Goal: Task Accomplishment & Management: Complete application form

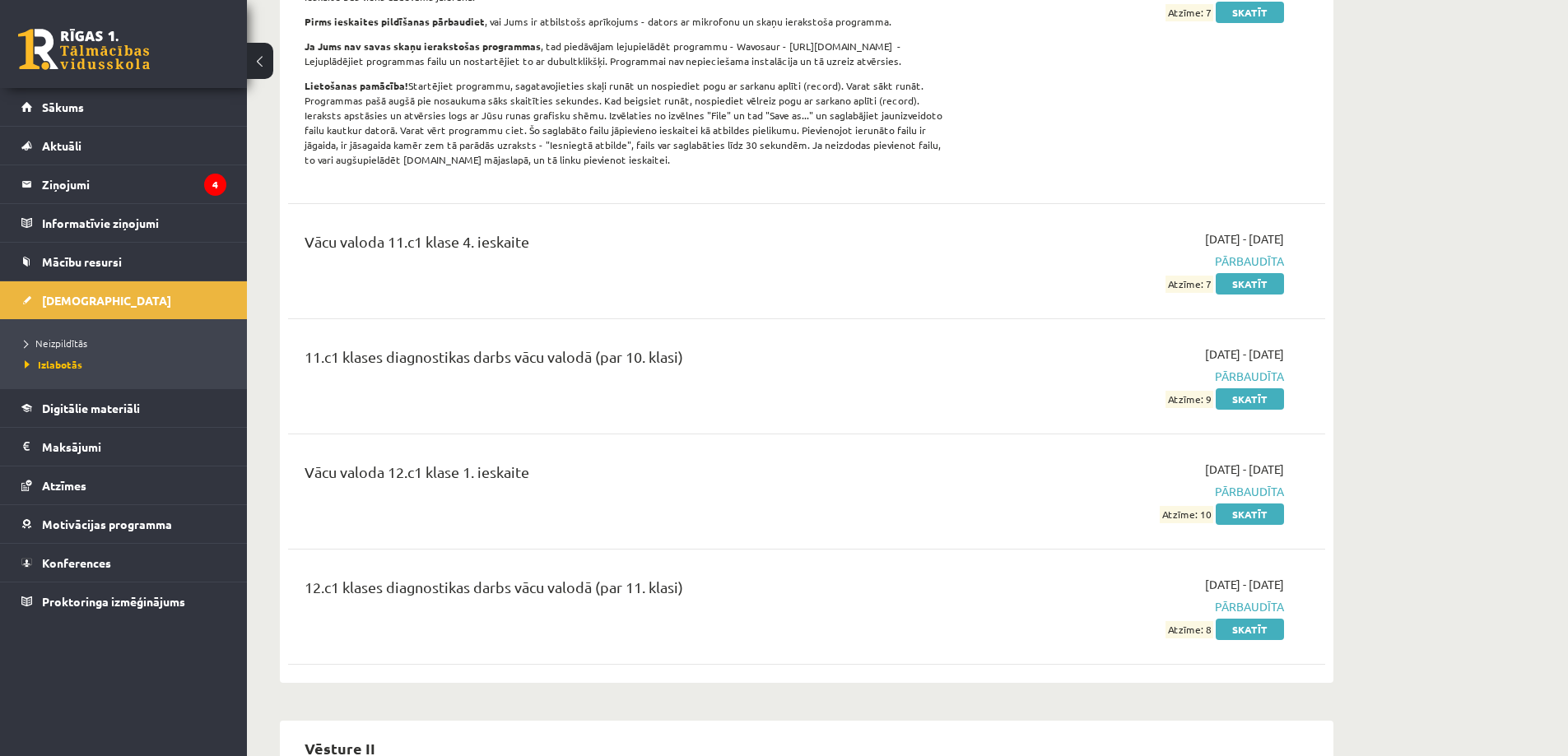
scroll to position [6188, 0]
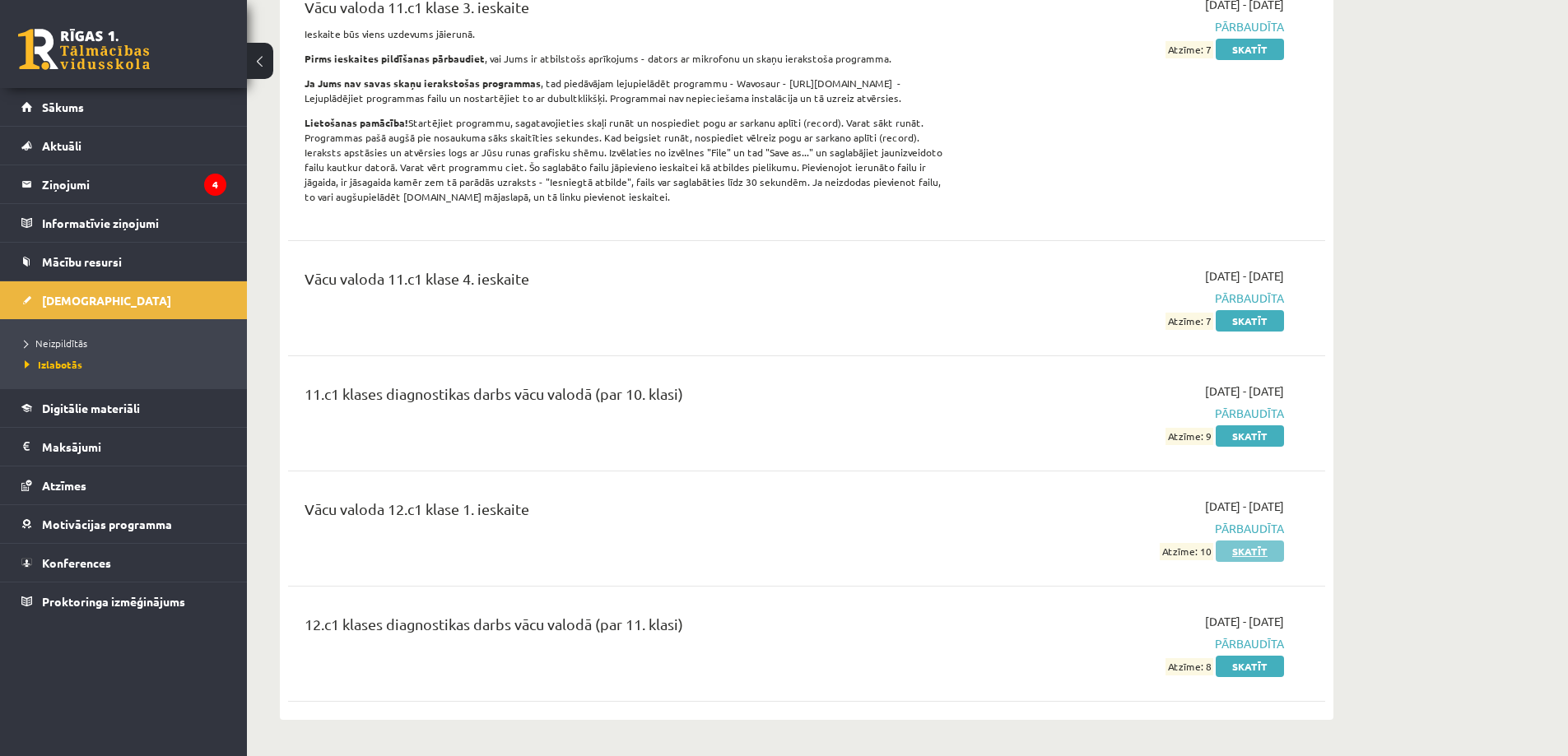
click at [1241, 540] on link "Skatīt" at bounding box center [1250, 551] width 68 height 21
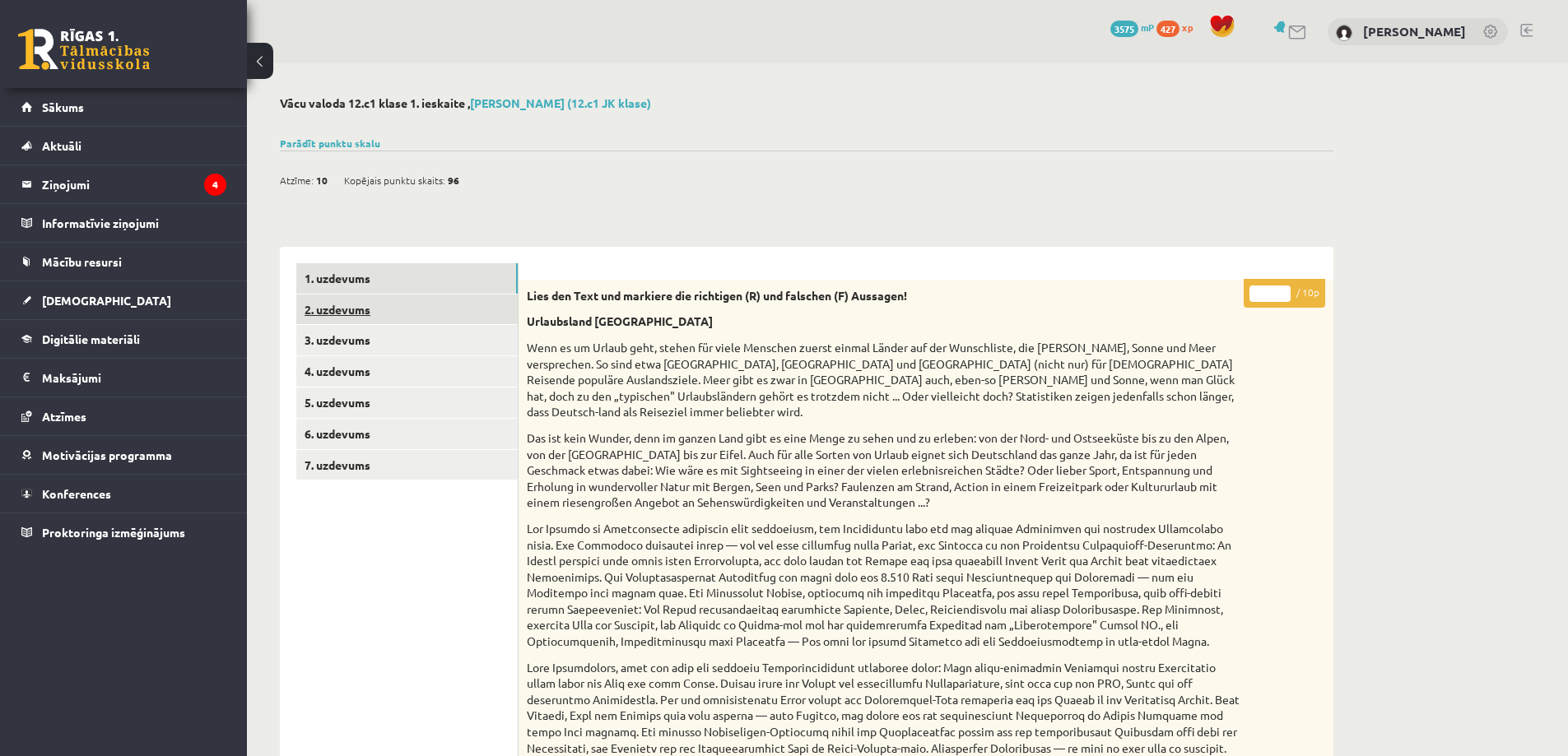
click at [397, 315] on link "2. uzdevums" at bounding box center [407, 310] width 221 height 30
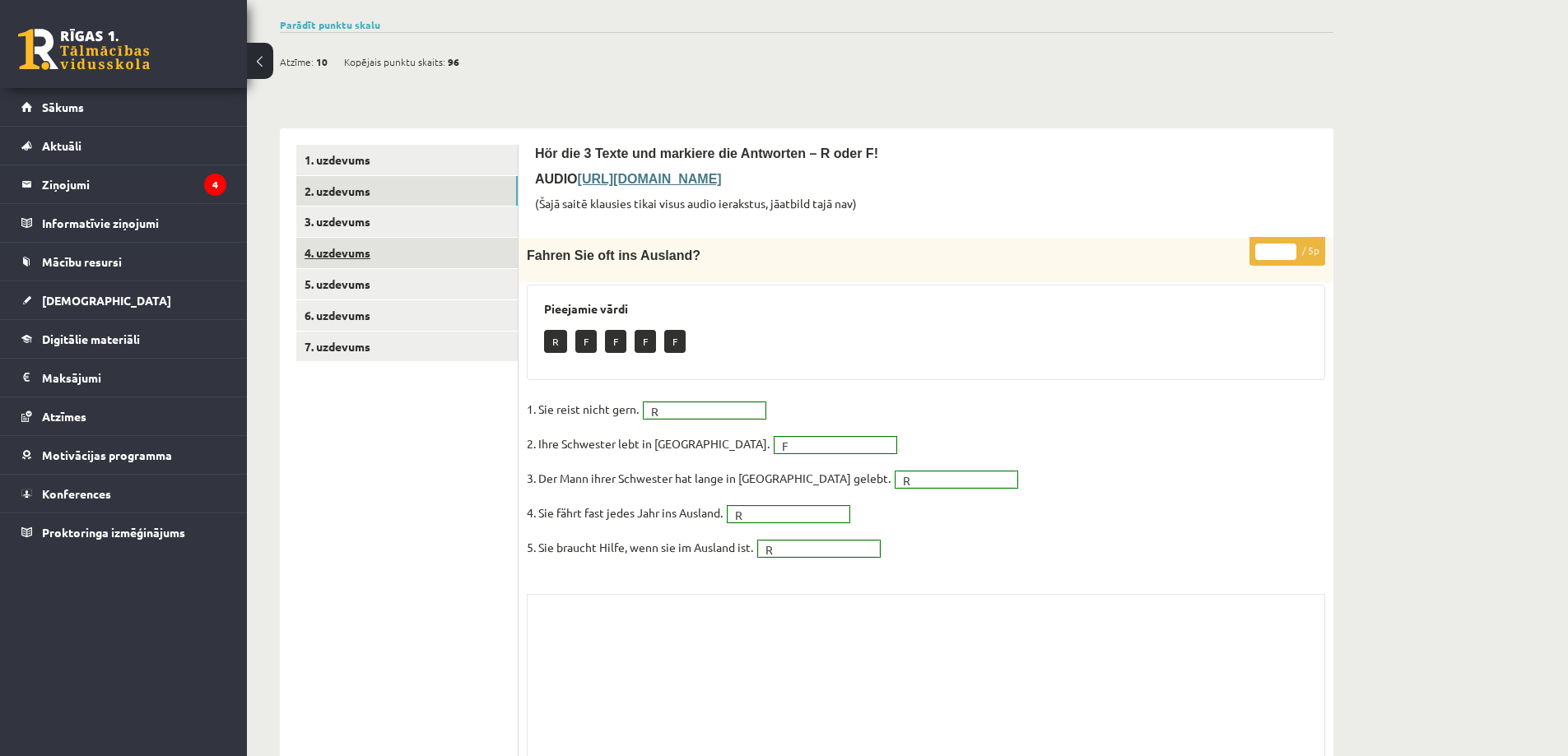
scroll to position [36, 0]
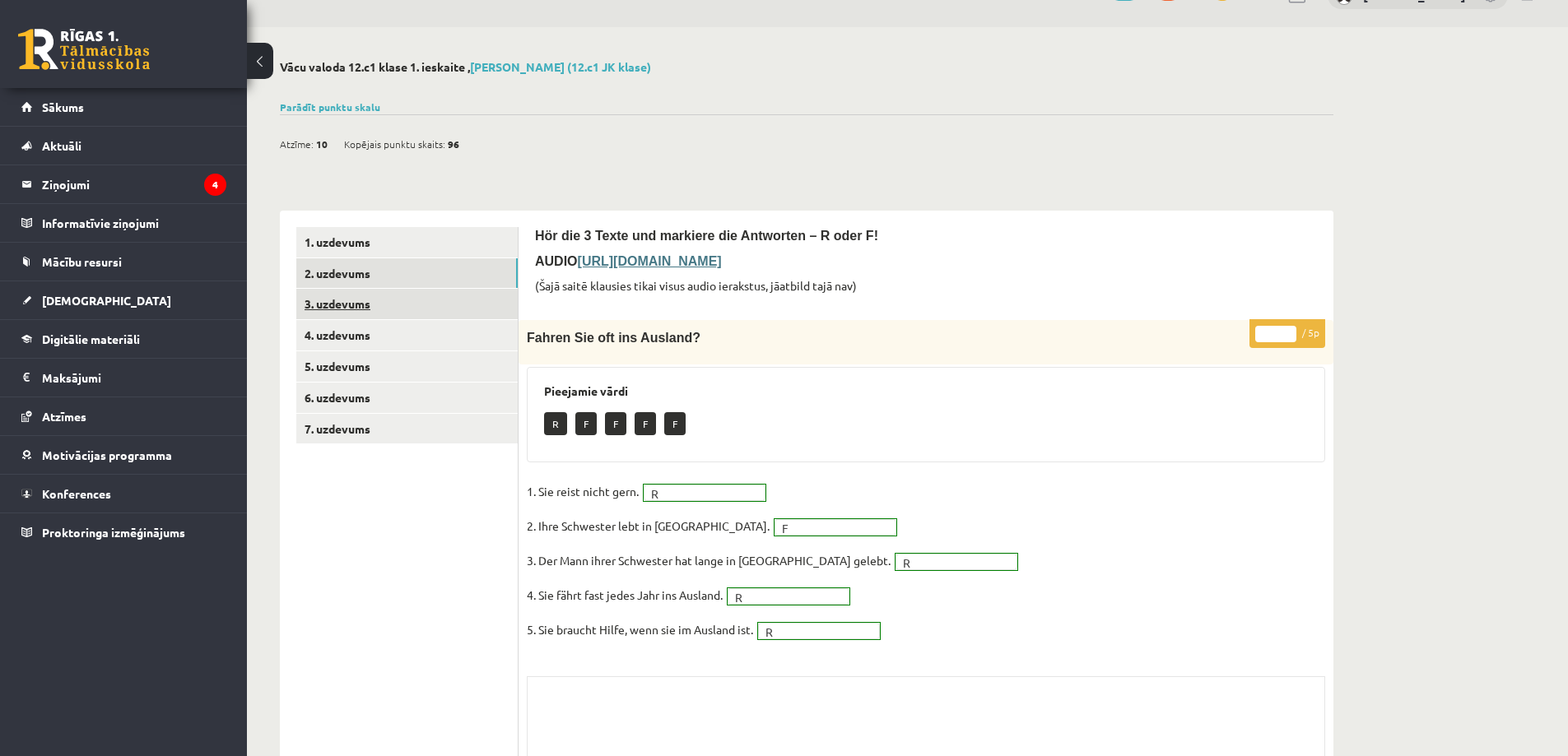
click at [441, 298] on link "3. uzdevums" at bounding box center [407, 304] width 221 height 30
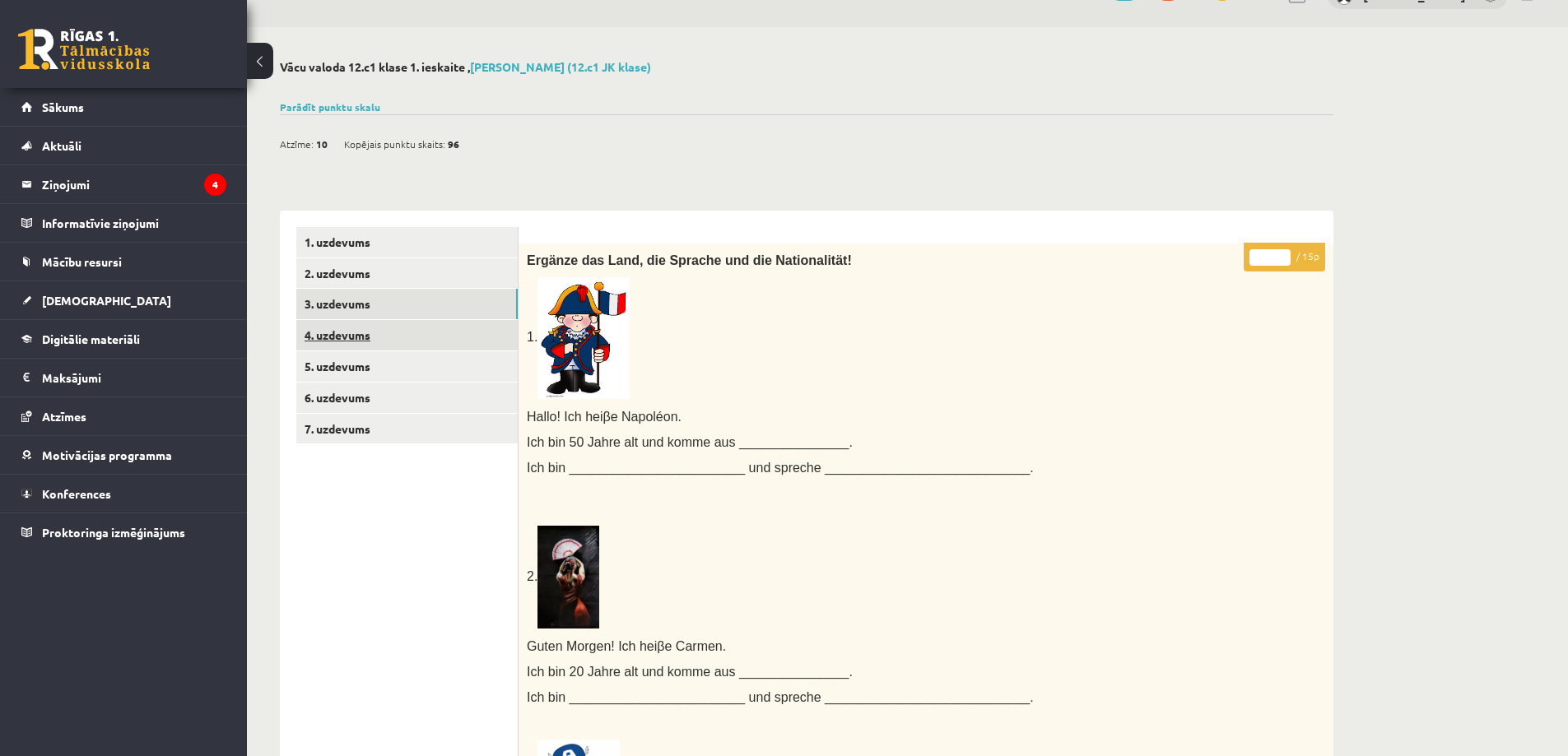
click at [421, 333] on link "4. uzdevums" at bounding box center [407, 335] width 221 height 30
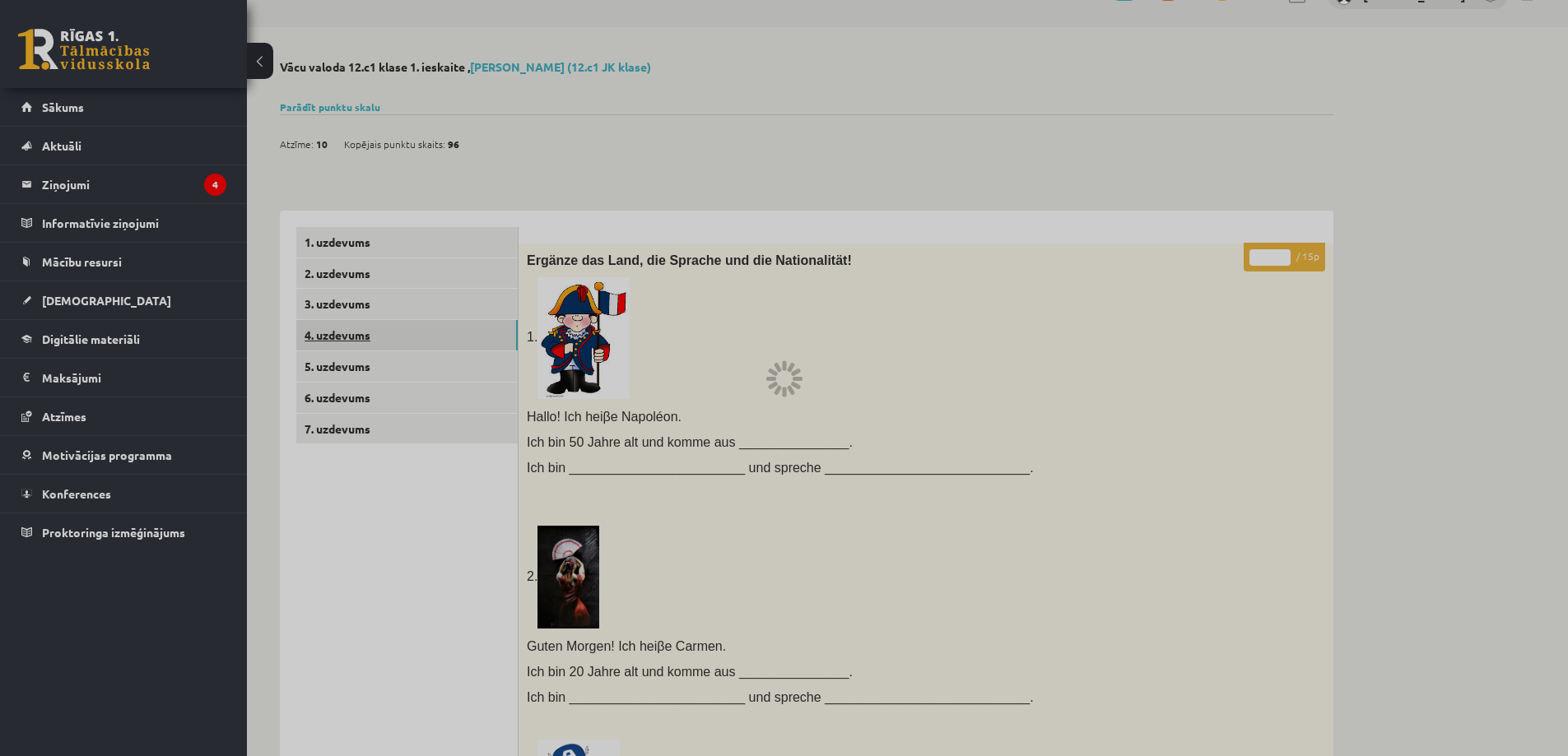
scroll to position [0, 0]
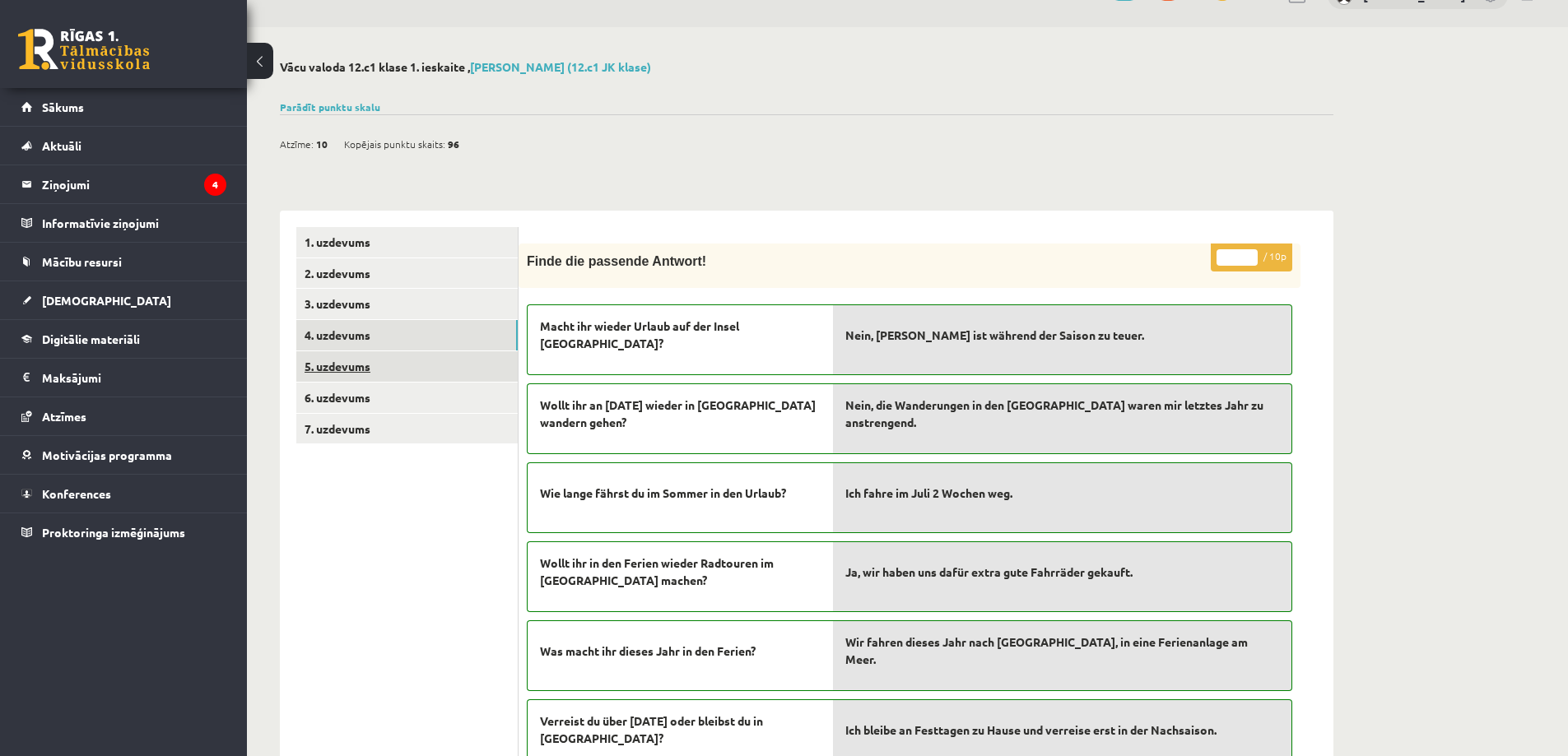
click at [456, 369] on link "5. uzdevums" at bounding box center [407, 366] width 221 height 30
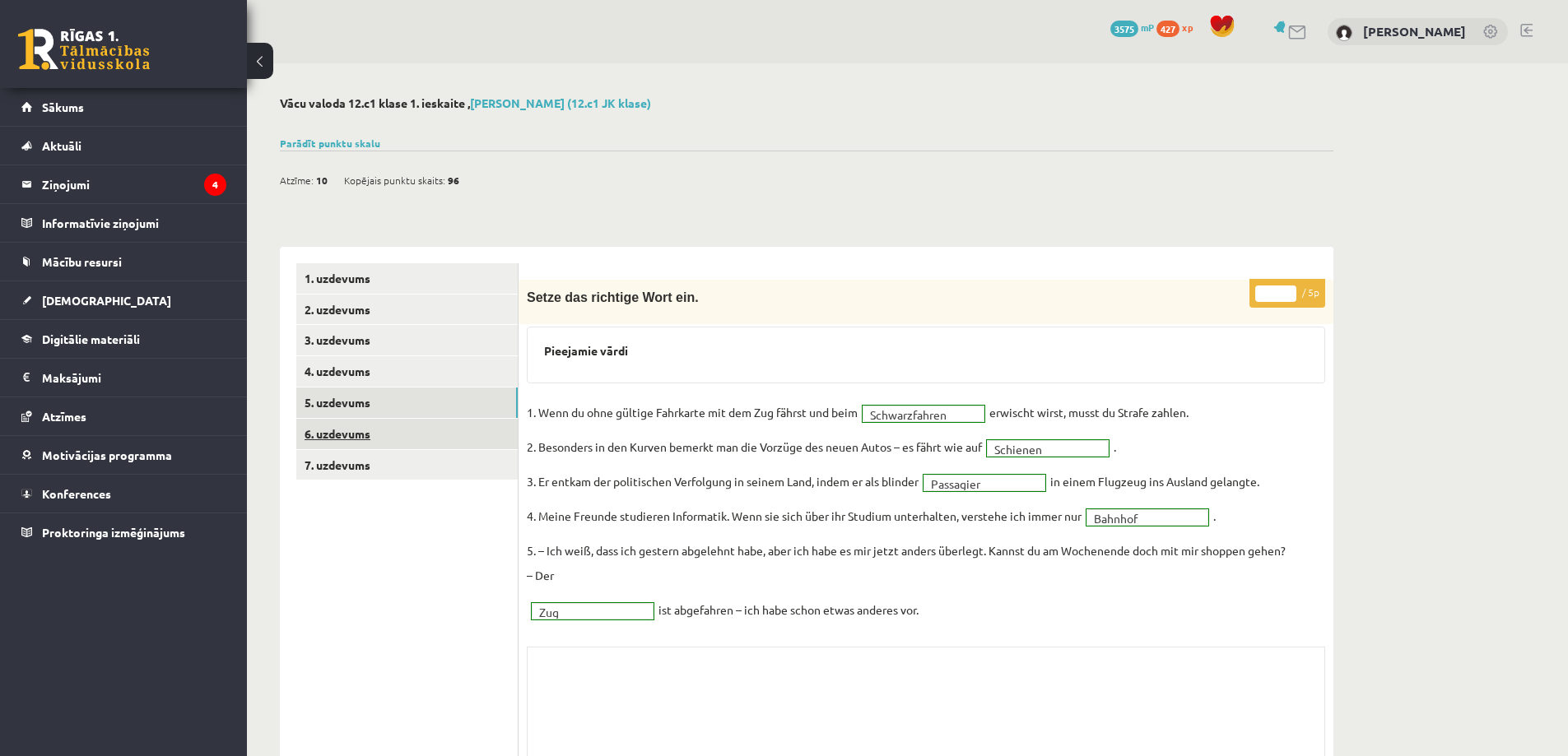
click at [445, 428] on link "6. uzdevums" at bounding box center [407, 434] width 221 height 30
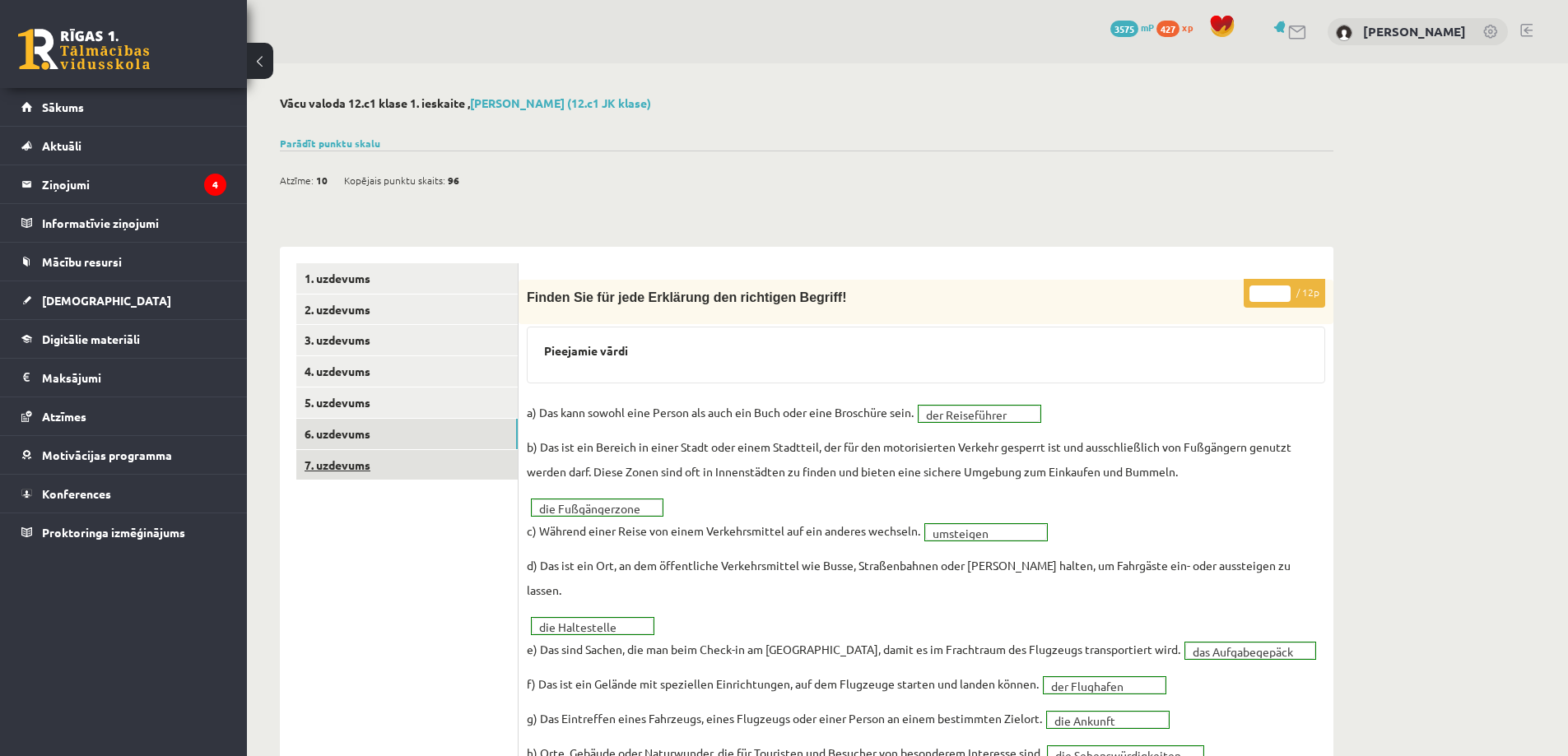
click at [380, 464] on link "7. uzdevums" at bounding box center [407, 466] width 221 height 30
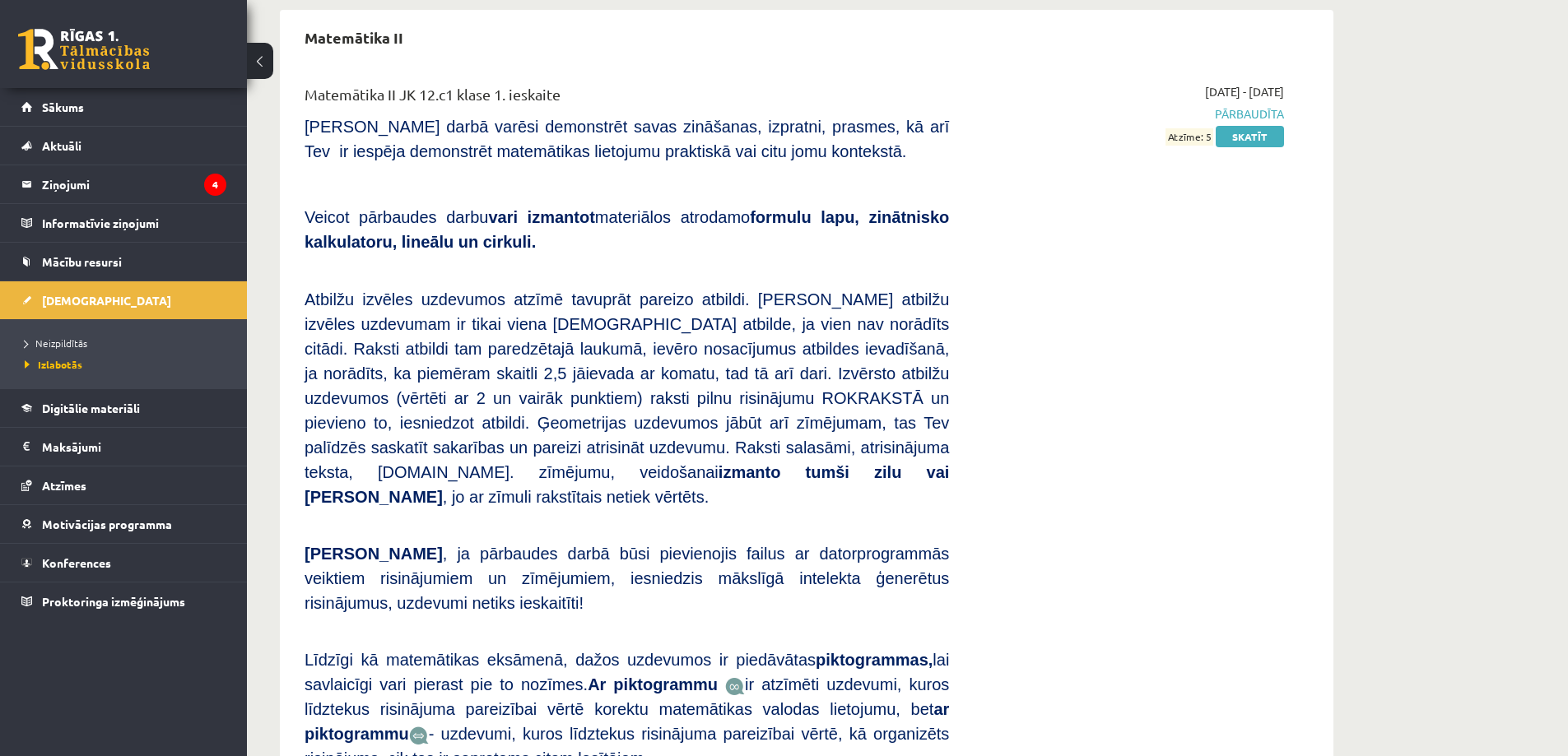
scroll to position [3570, 0]
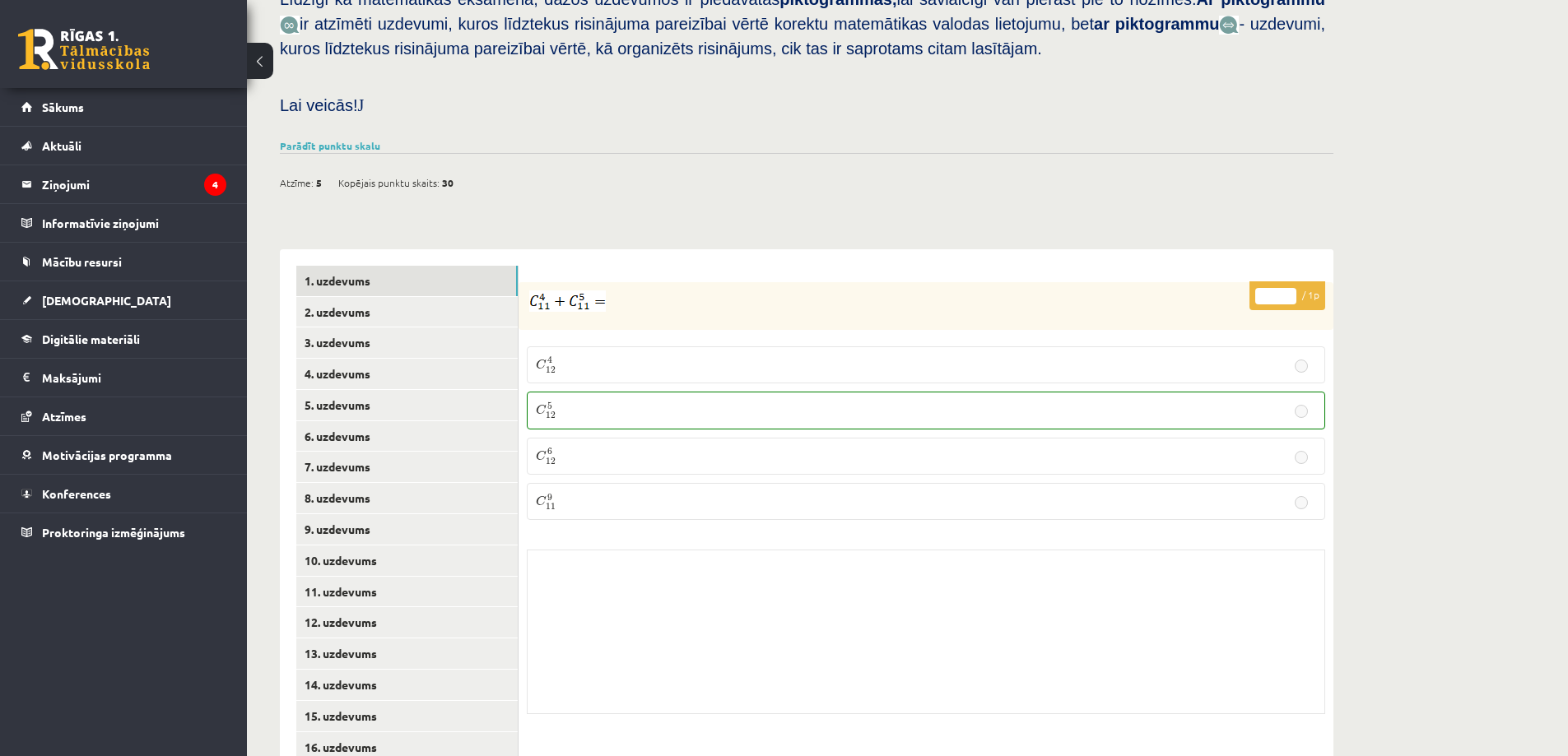
scroll to position [576, 0]
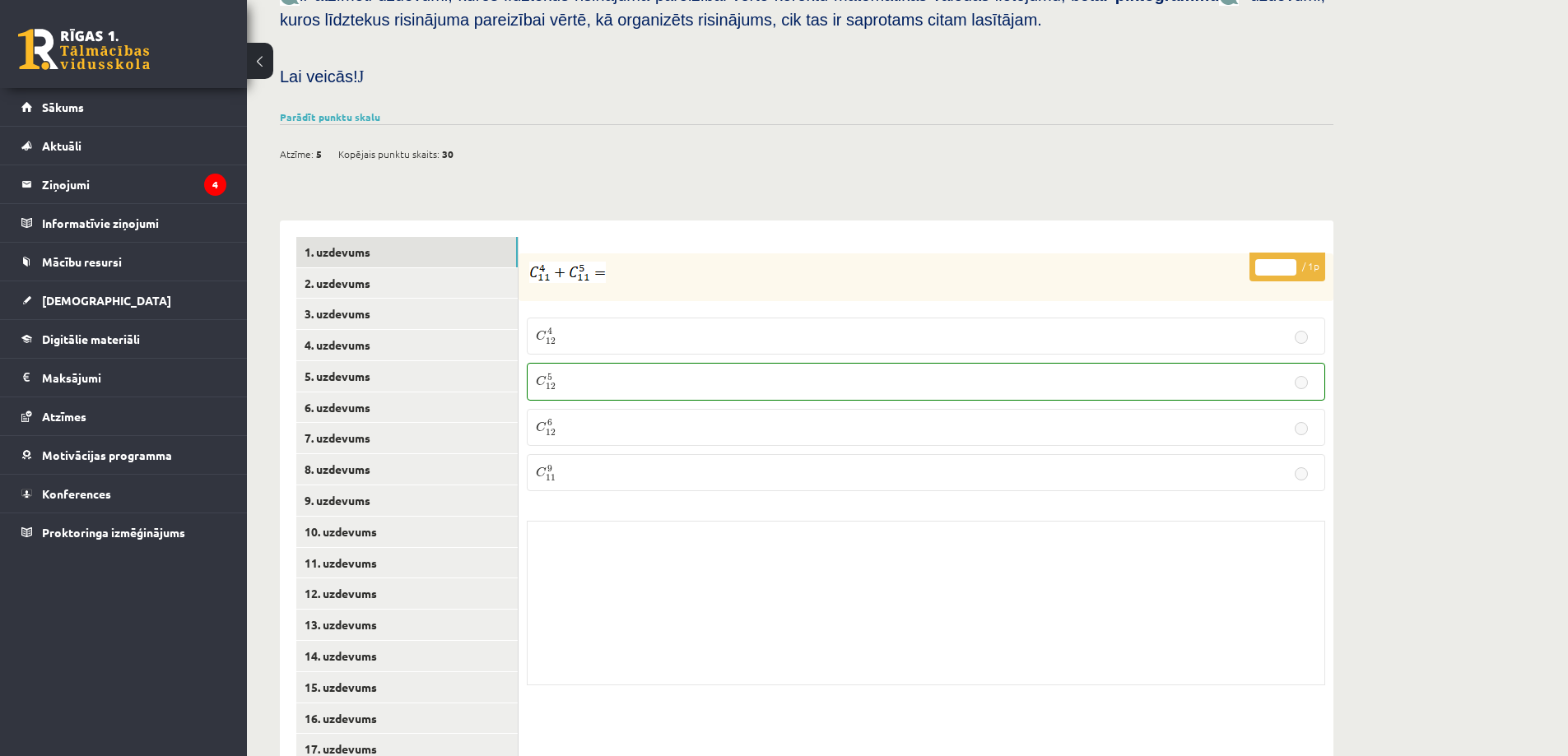
click at [975, 262] on p at bounding box center [885, 272] width 716 height 21
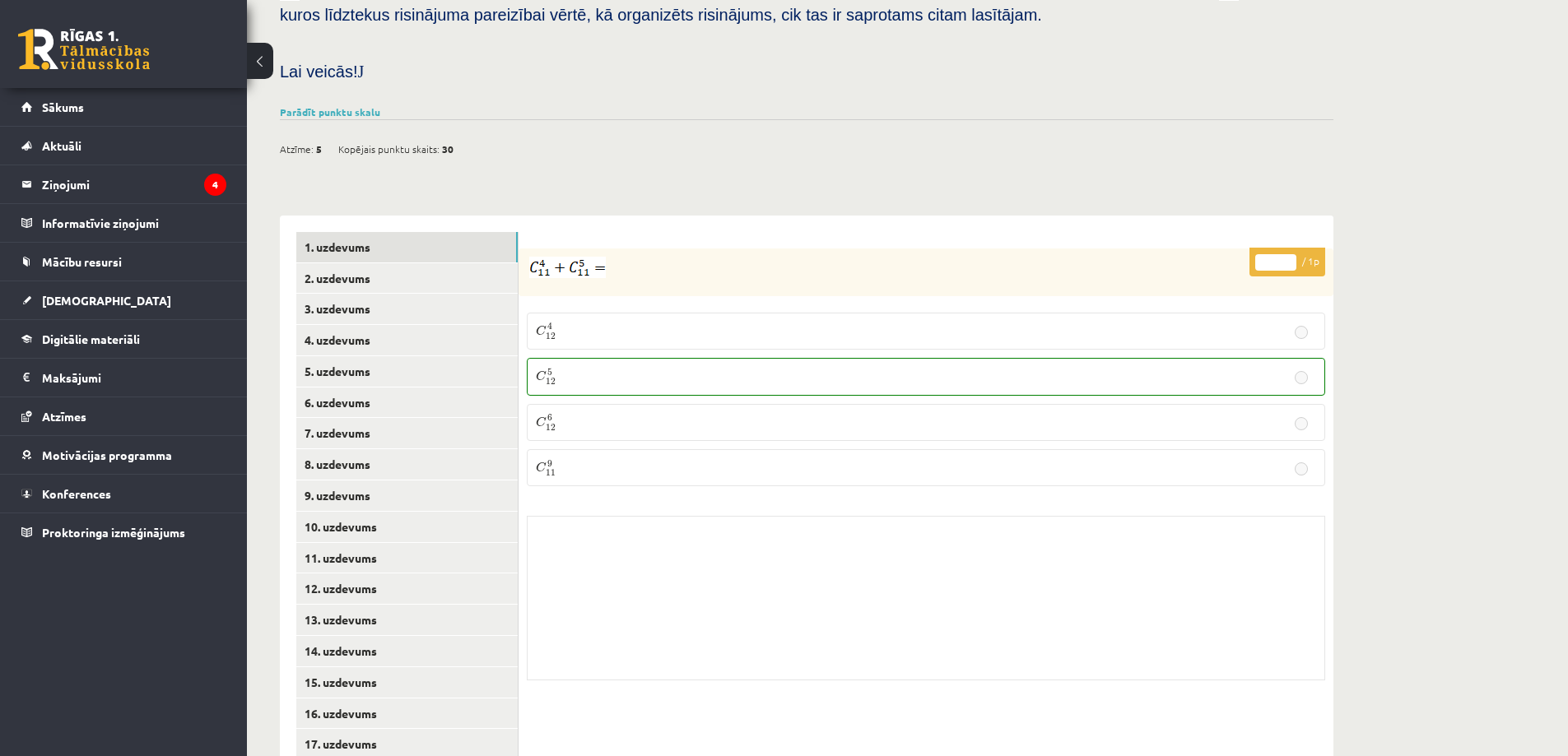
scroll to position [610, 0]
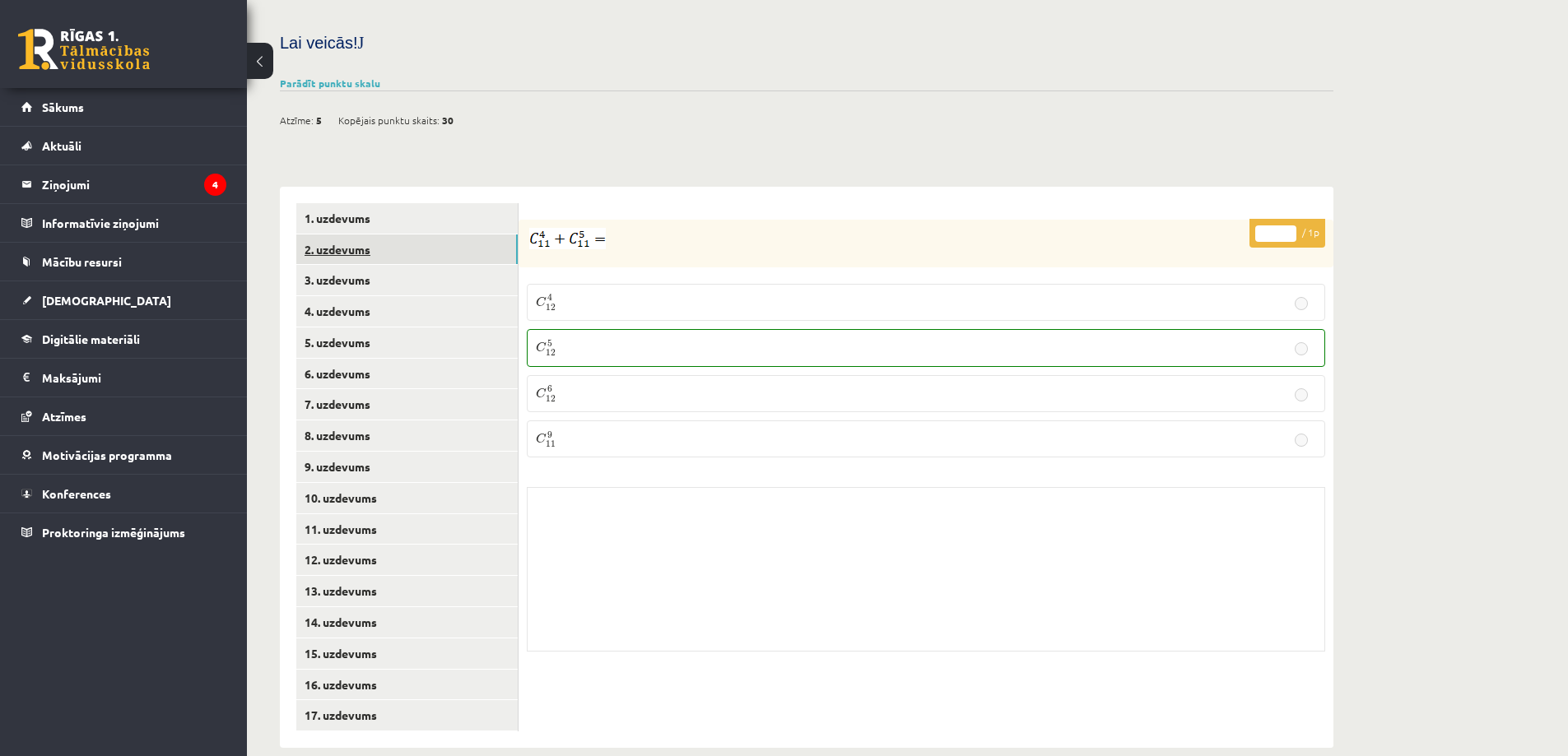
click at [475, 238] on link "2. uzdevums" at bounding box center [407, 250] width 221 height 30
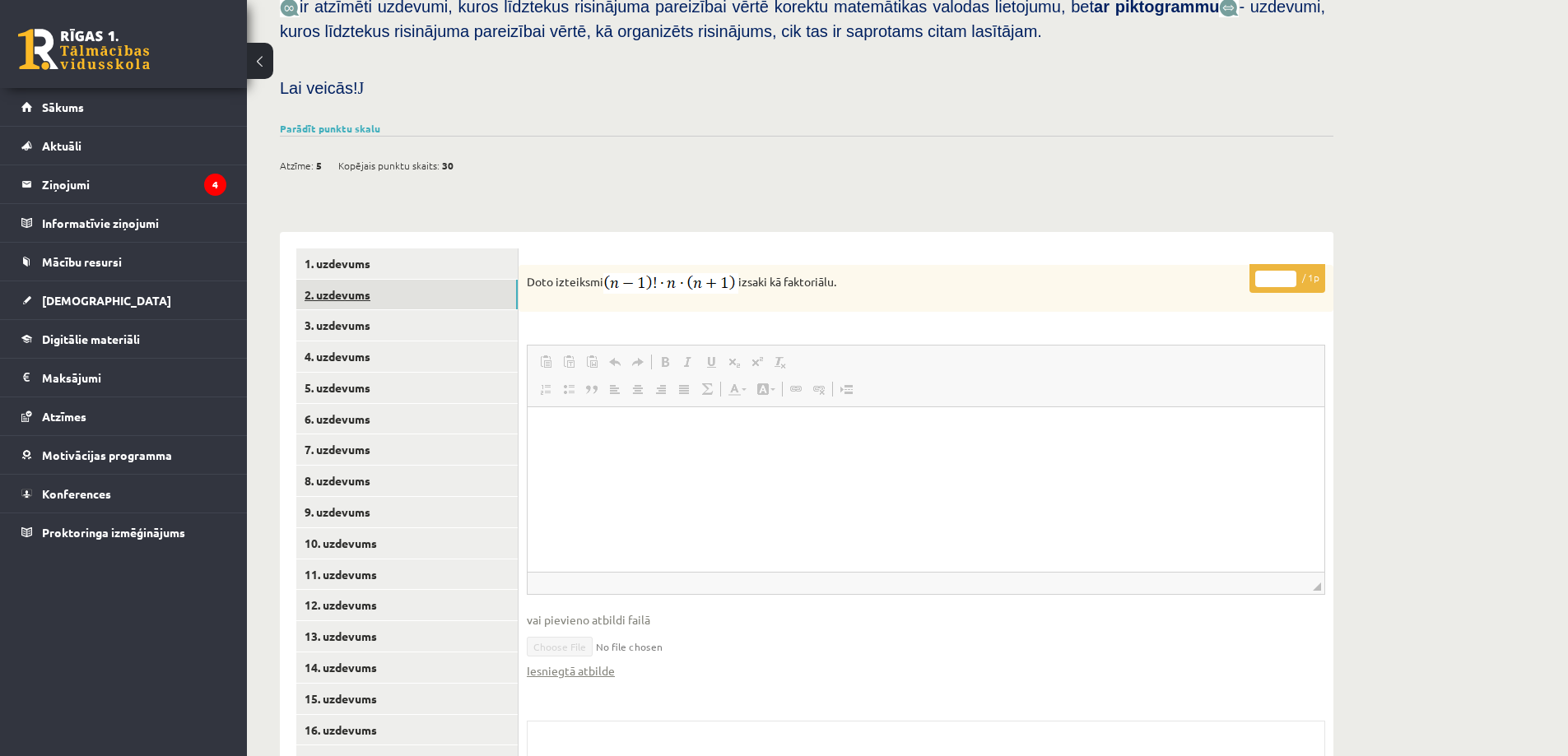
scroll to position [563, 0]
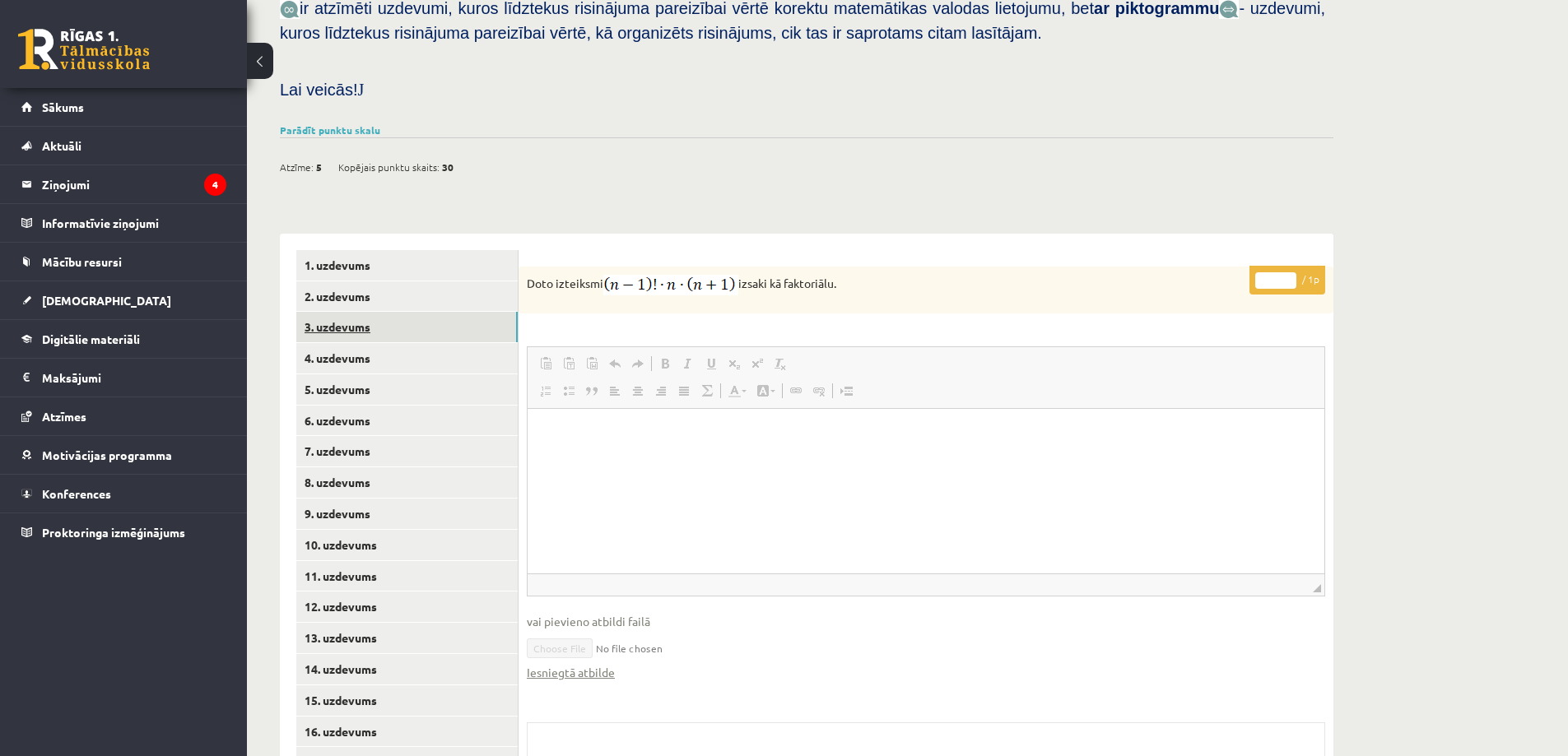
click at [431, 311] on link "3. uzdevums" at bounding box center [407, 327] width 221 height 30
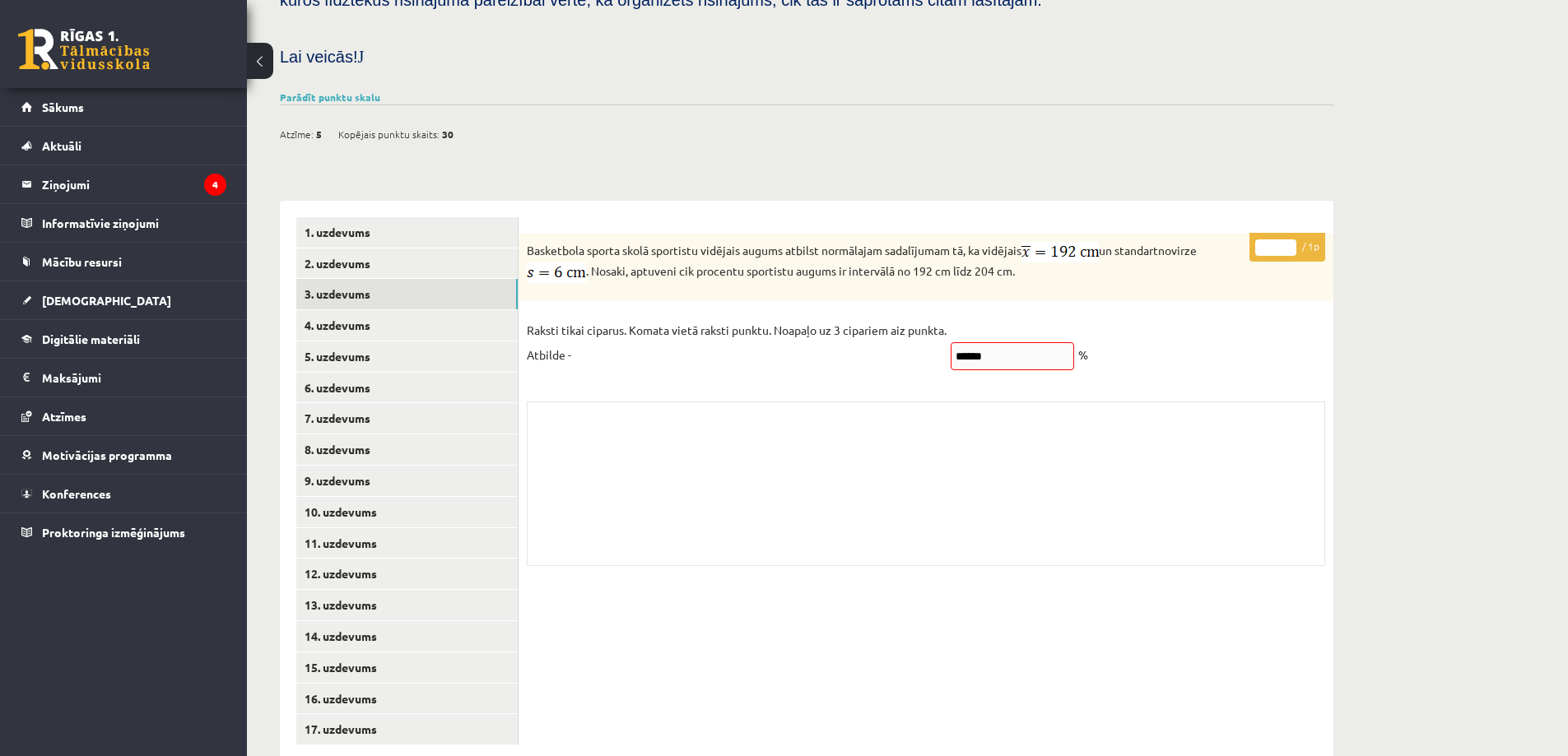
scroll to position [610, 0]
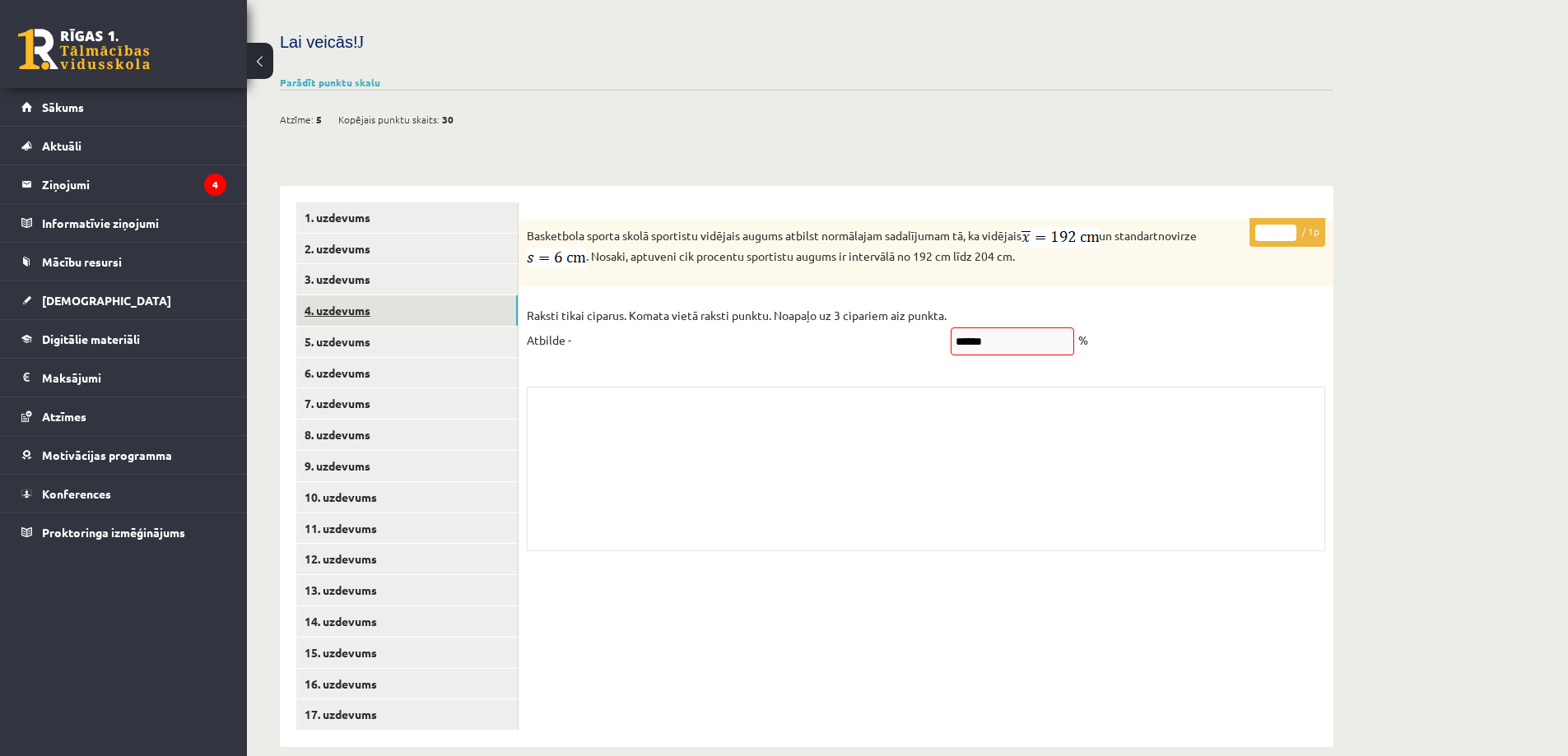
click at [383, 295] on link "4. uzdevums" at bounding box center [407, 311] width 221 height 30
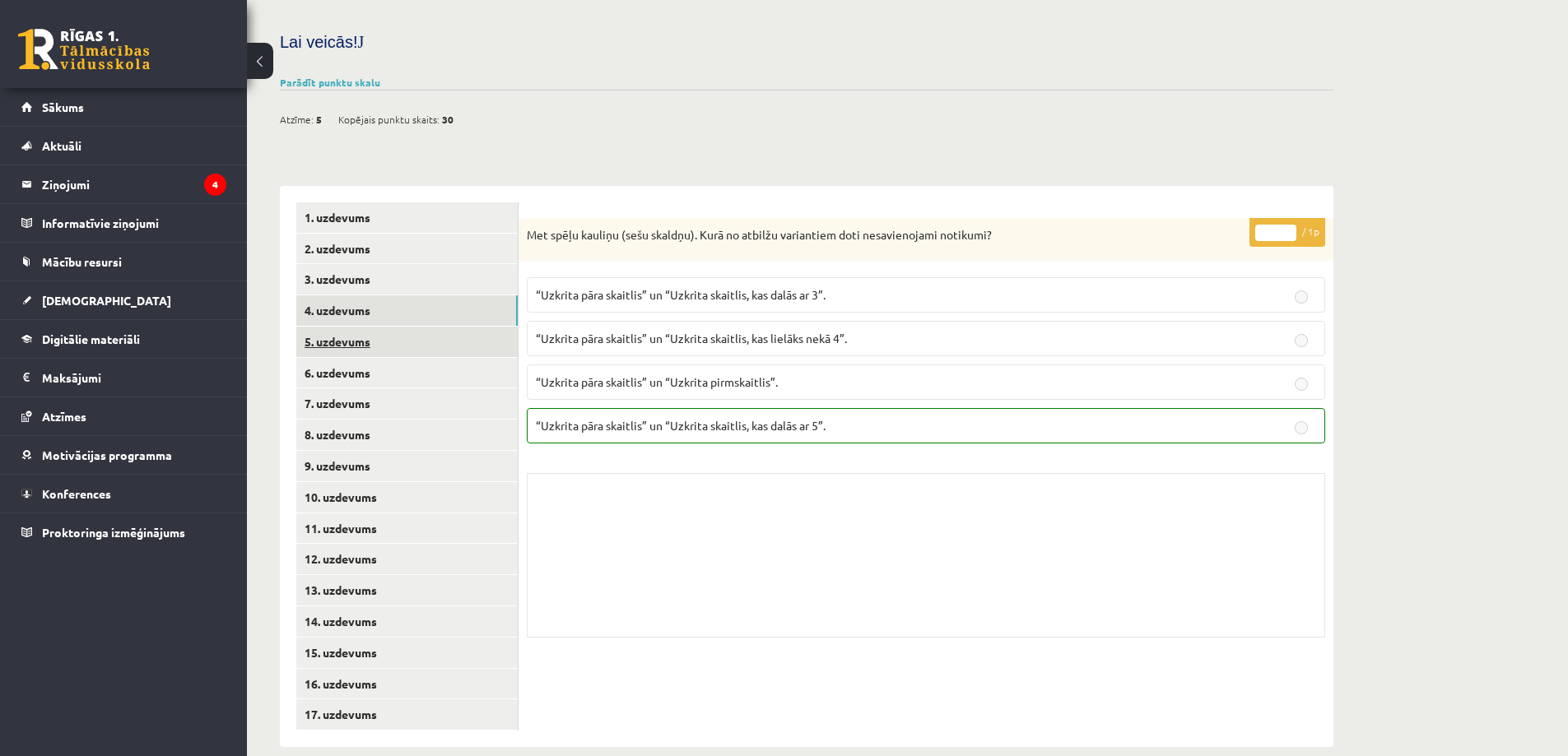
click at [449, 327] on link "5. uzdevums" at bounding box center [407, 342] width 221 height 30
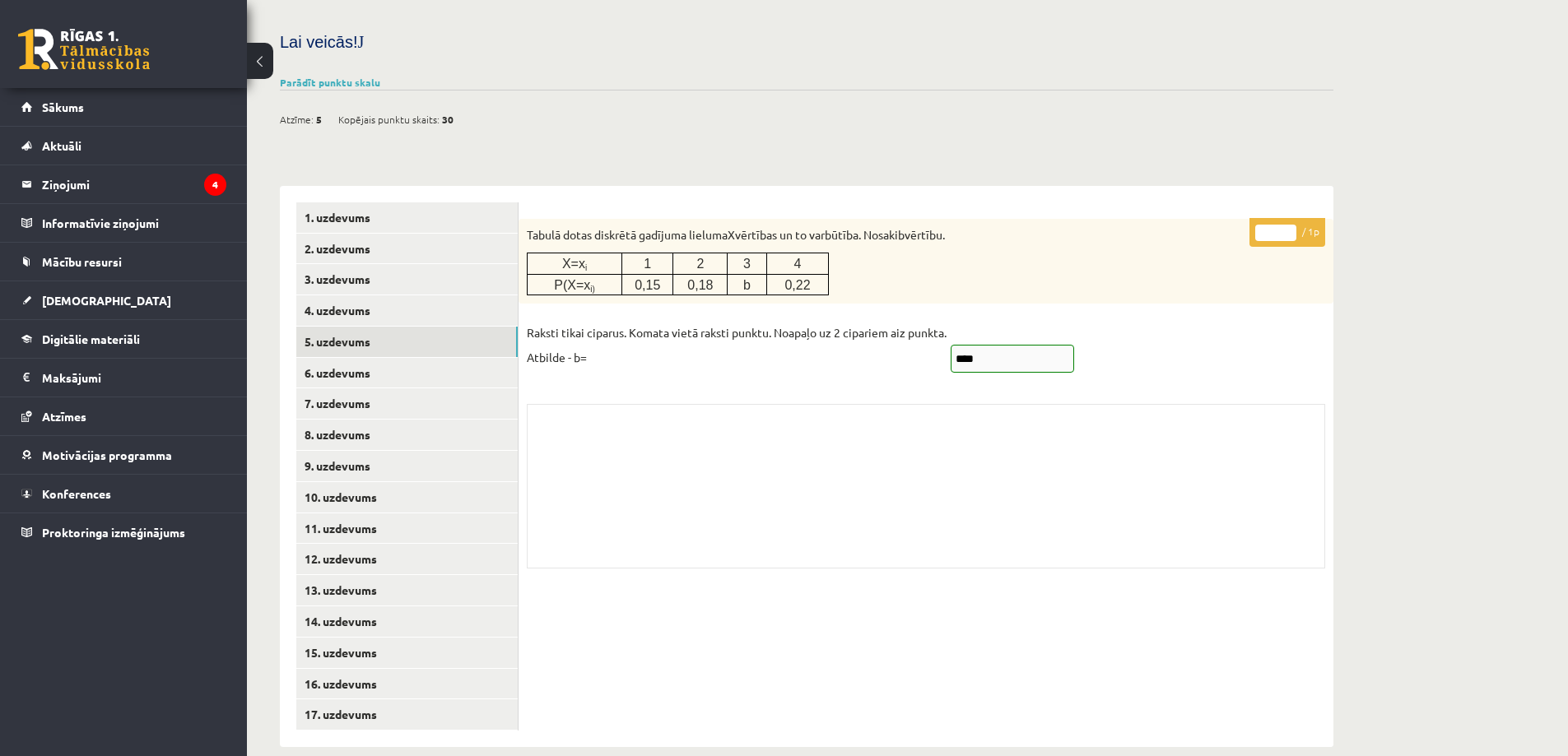
drag, startPoint x: 643, startPoint y: 255, endPoint x: 872, endPoint y: 285, distance: 231.0
click at [795, 281] on div "* / 1p Tabulā dotas diskrētā gadījuma lieluma X vērtības un to varbūtība. Nosak…" at bounding box center [926, 397] width 815 height 358
click at [832, 284] on div "* / 1p Tabulā dotas diskrētā gadījuma lieluma X vērtības un to varbūtība. Nosak…" at bounding box center [926, 397] width 815 height 358
click at [366, 358] on link "6. uzdevums" at bounding box center [407, 373] width 221 height 30
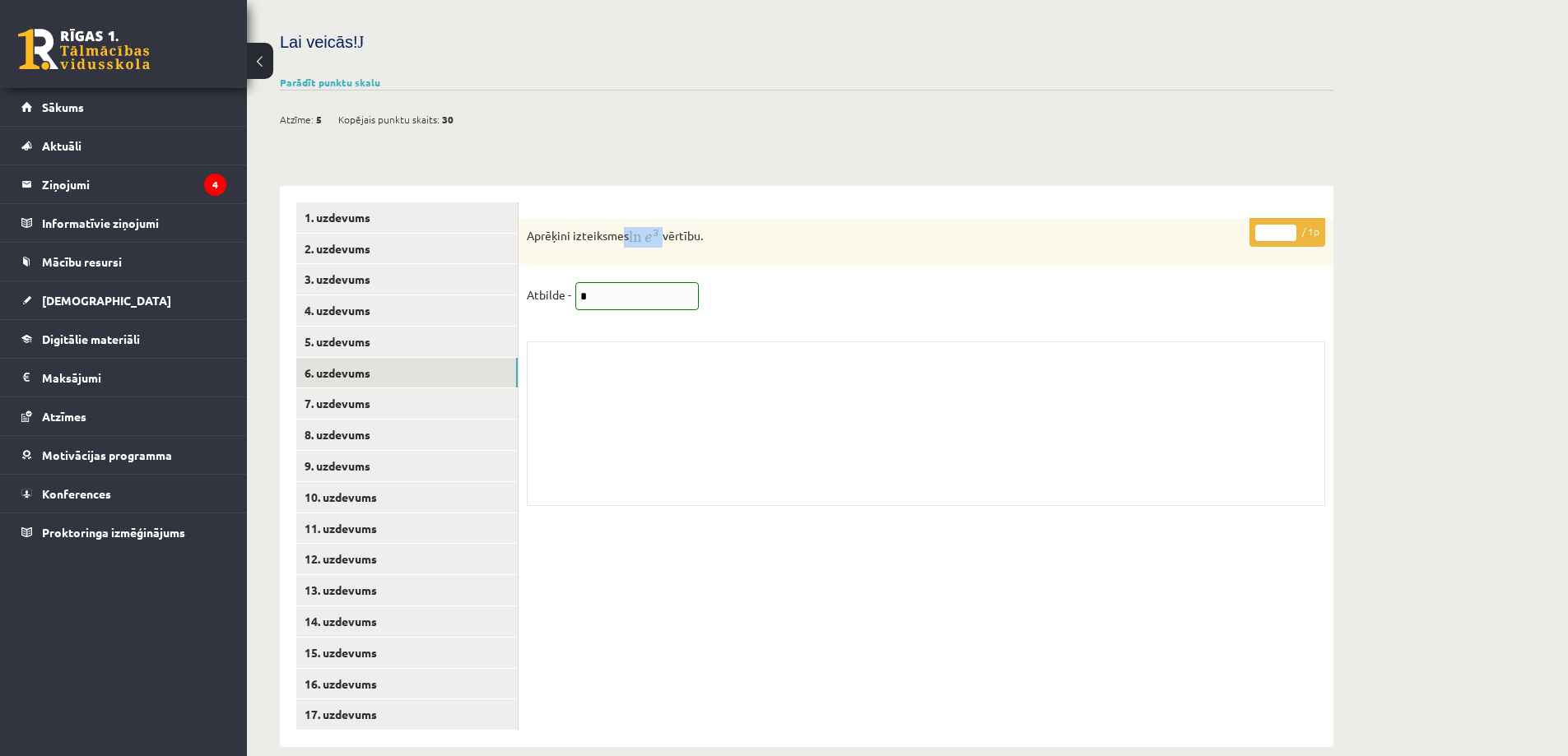
drag, startPoint x: 625, startPoint y: 209, endPoint x: 666, endPoint y: 214, distance: 41.3
click at [666, 227] on p "Aprēķini izteiksmes vērtību." at bounding box center [885, 237] width 716 height 20
click at [672, 227] on p "Aprēķini izteiksmes vērtību." at bounding box center [885, 237] width 716 height 20
click at [634, 249] on div "* / 1p Aprēķini izteiksmes vērtību. Atbilde - * Skolotāja pielikums" at bounding box center [926, 366] width 815 height 295
click at [420, 388] on link "7. uzdevums" at bounding box center [407, 403] width 221 height 30
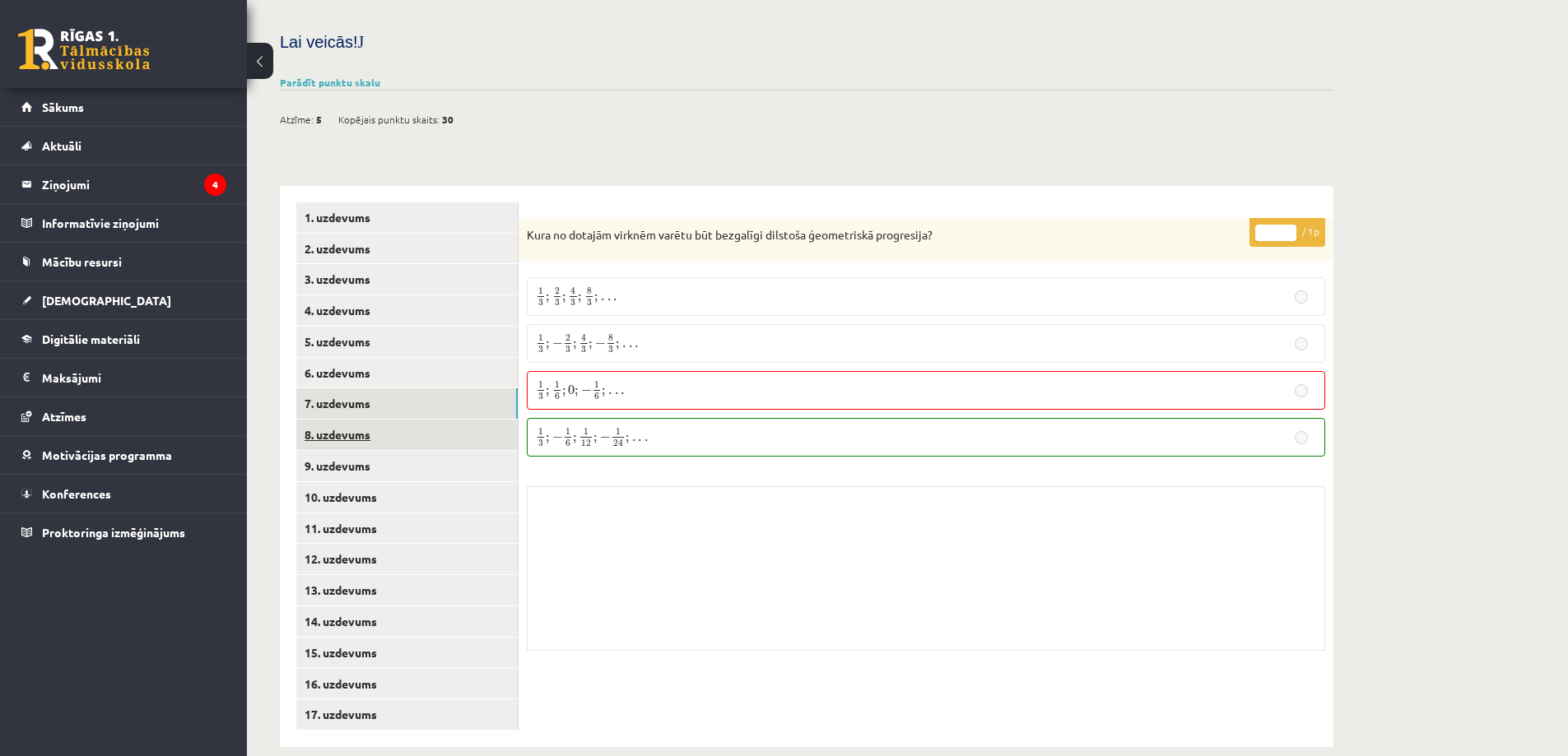
click at [500, 420] on link "8. uzdevums" at bounding box center [407, 435] width 221 height 30
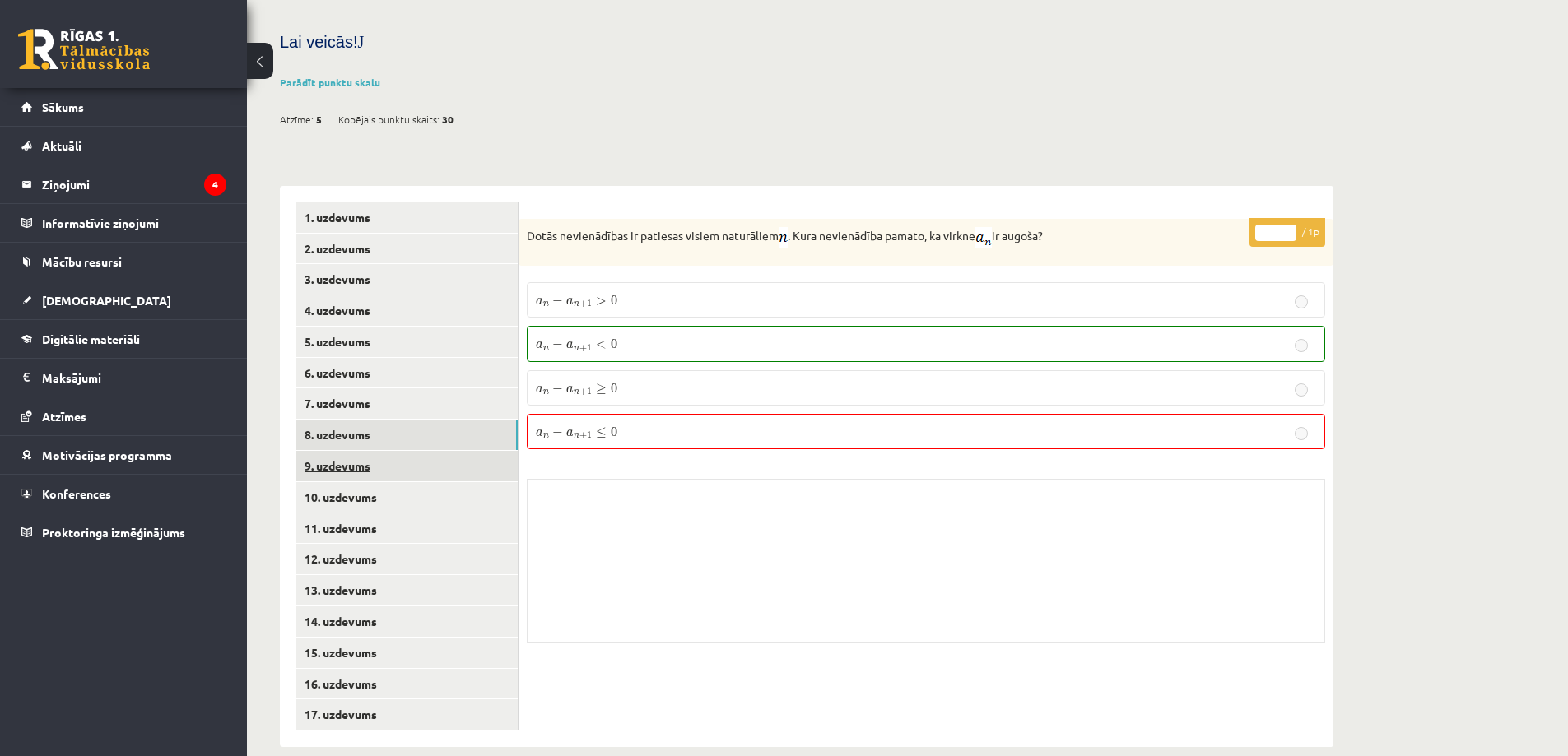
click at [462, 451] on link "9. uzdevums" at bounding box center [407, 466] width 221 height 30
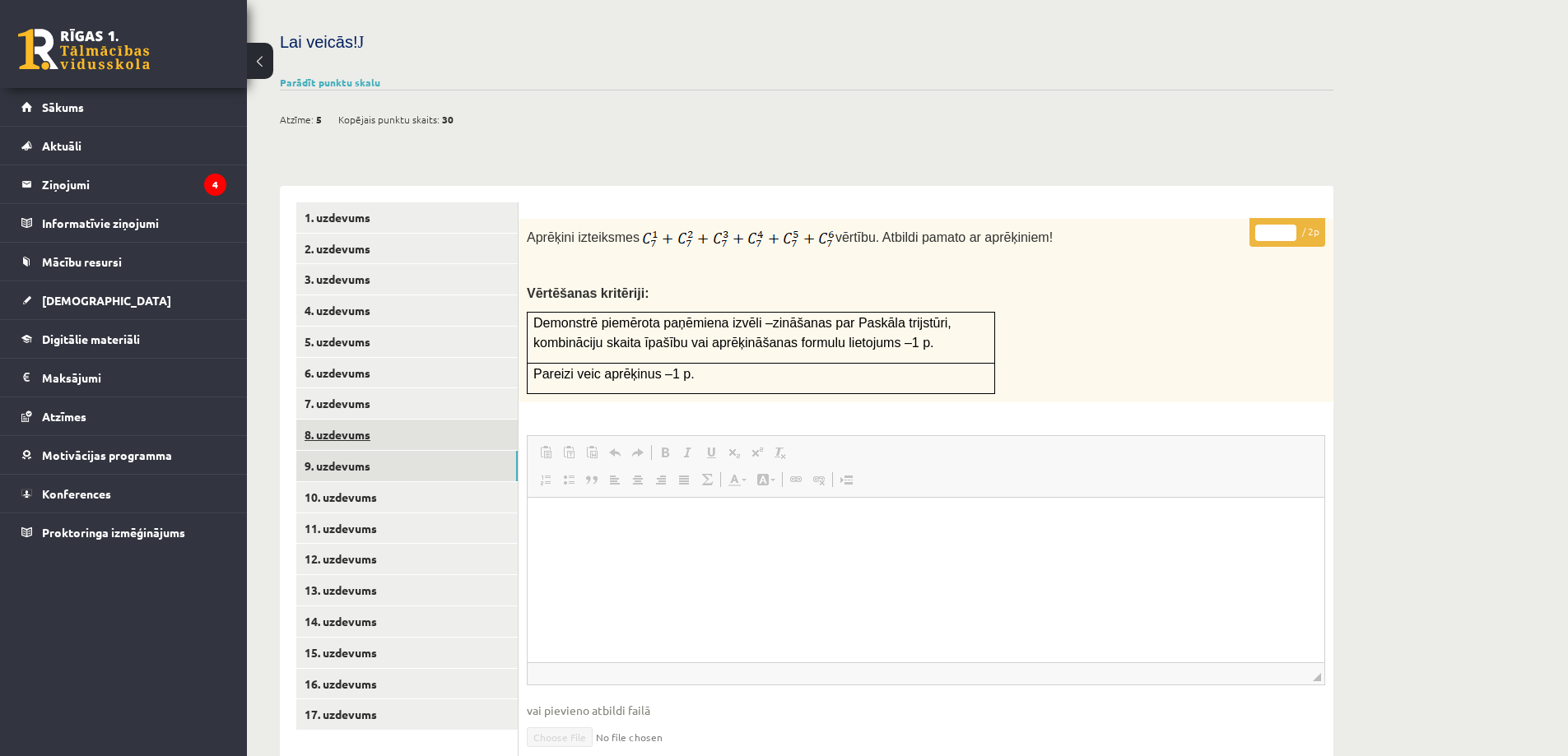
scroll to position [0, 0]
click at [408, 482] on link "10. uzdevums" at bounding box center [407, 498] width 221 height 30
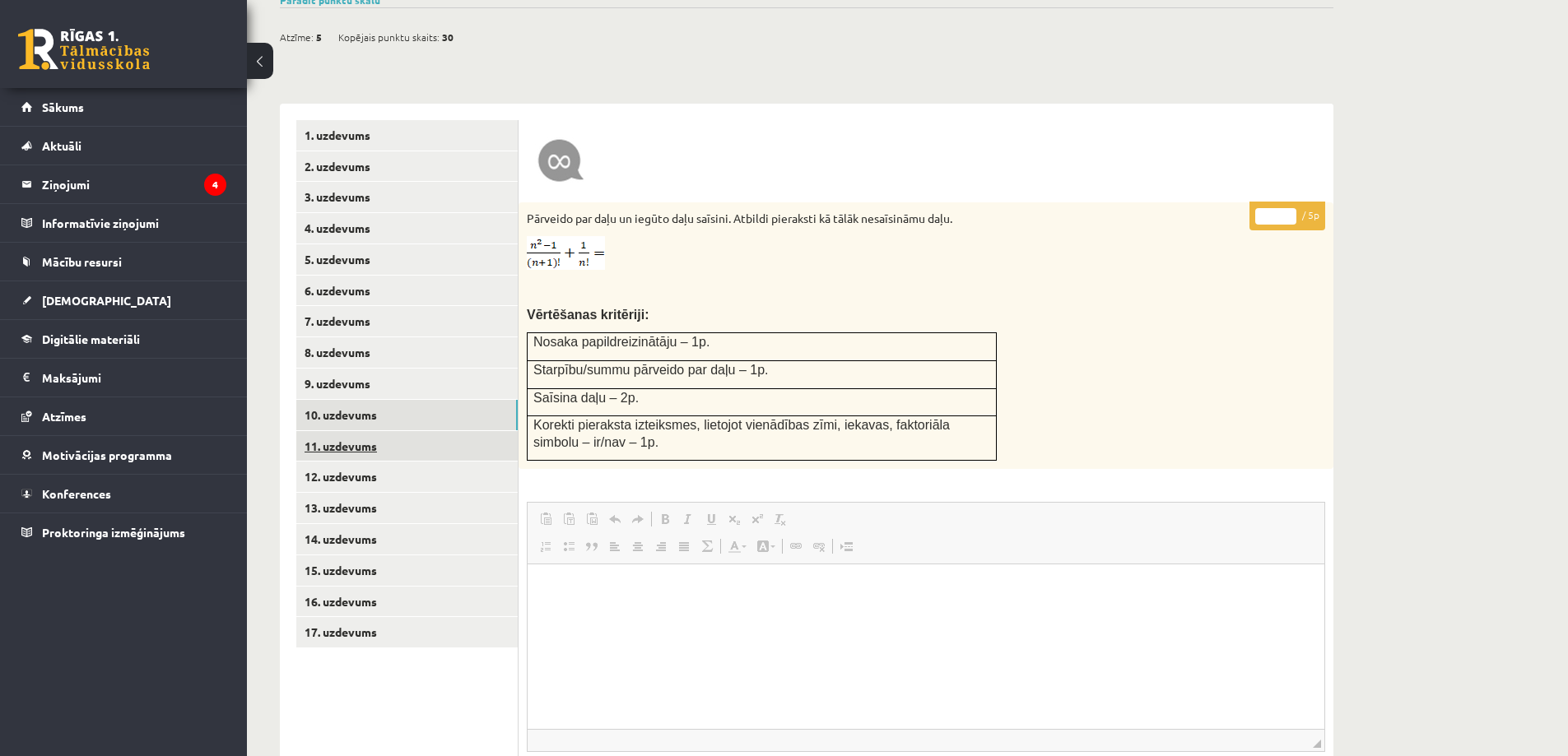
click at [418, 431] on link "11. uzdevums" at bounding box center [407, 446] width 221 height 30
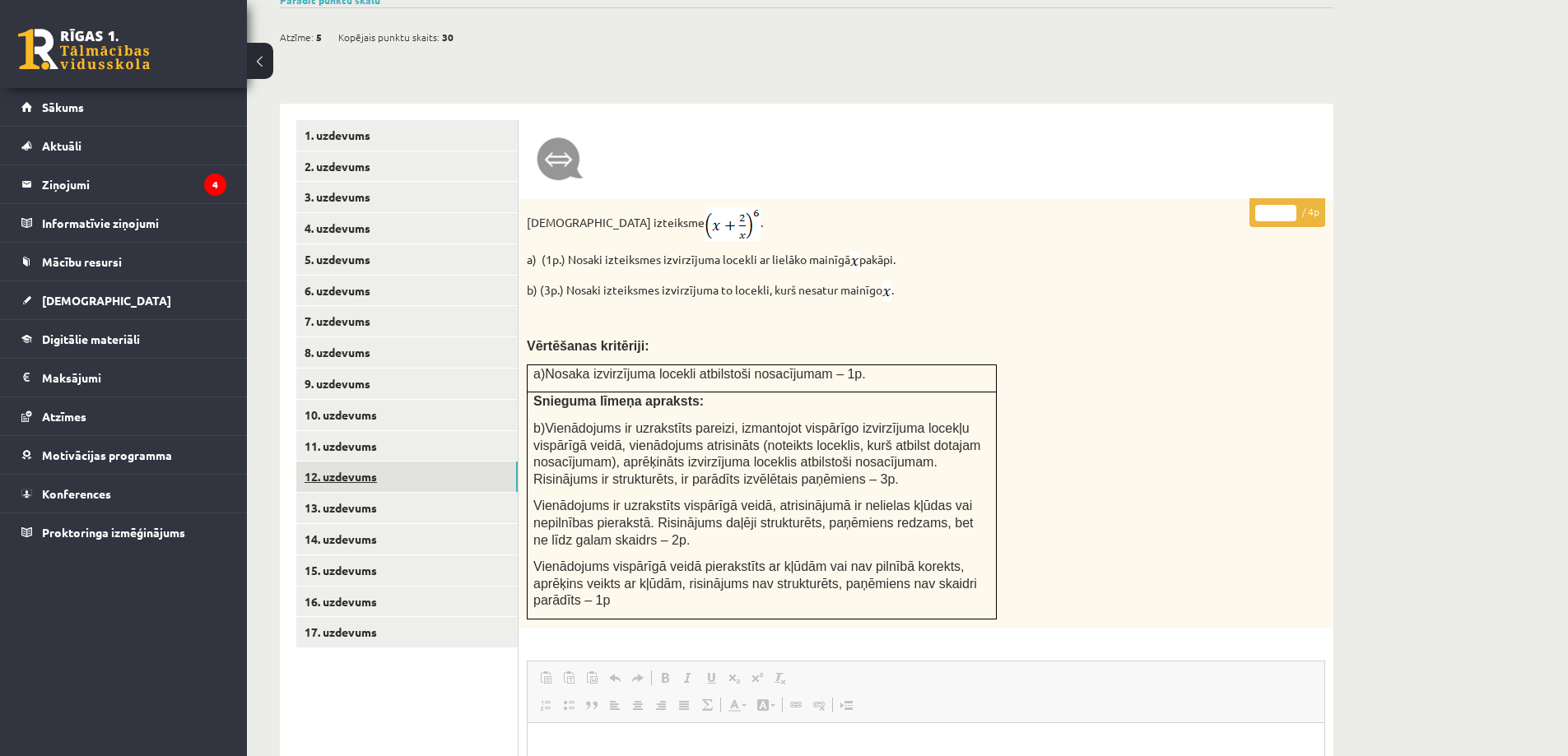
click at [392, 461] on link "12. uzdevums" at bounding box center [407, 476] width 221 height 30
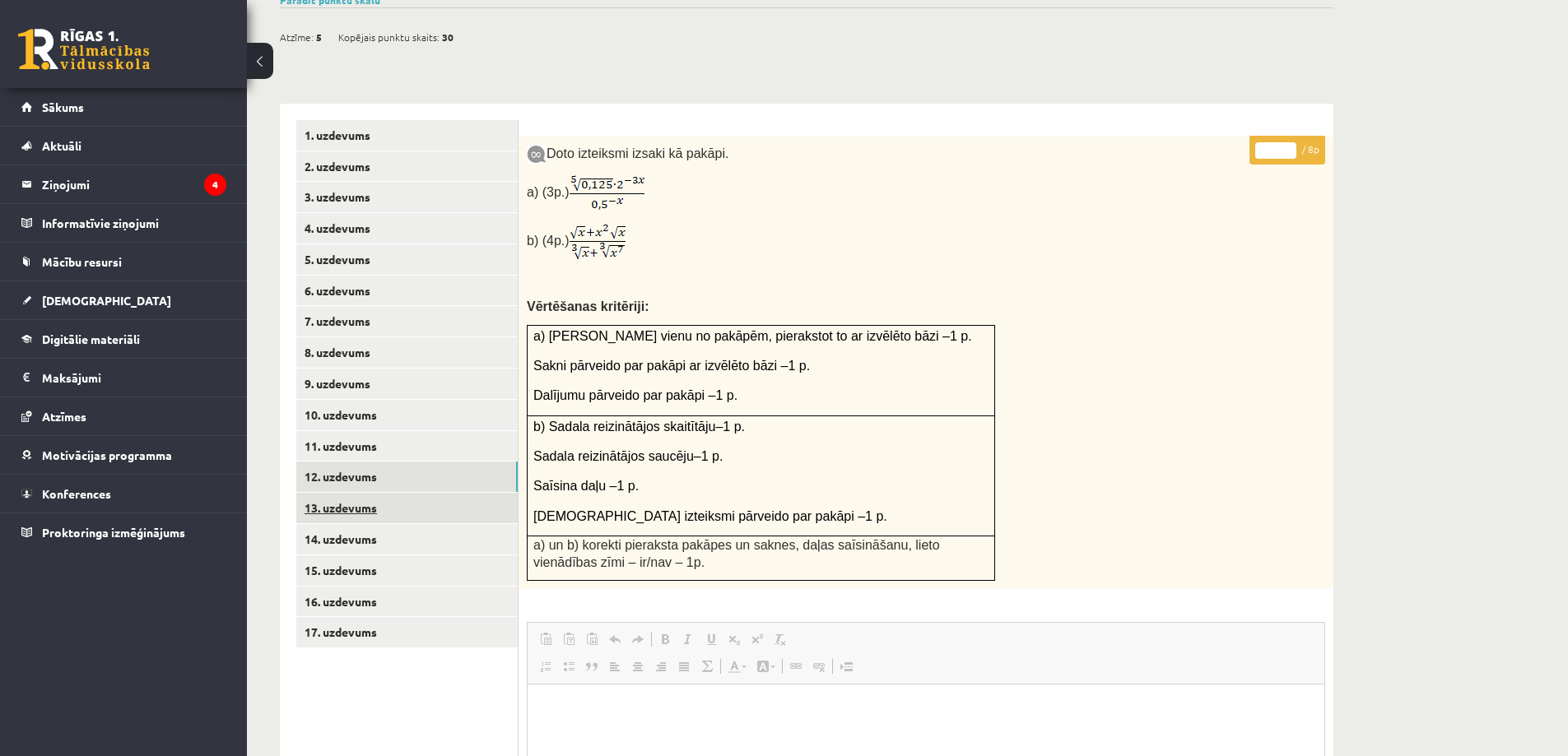
click at [365, 493] on link "13. uzdevums" at bounding box center [407, 508] width 221 height 30
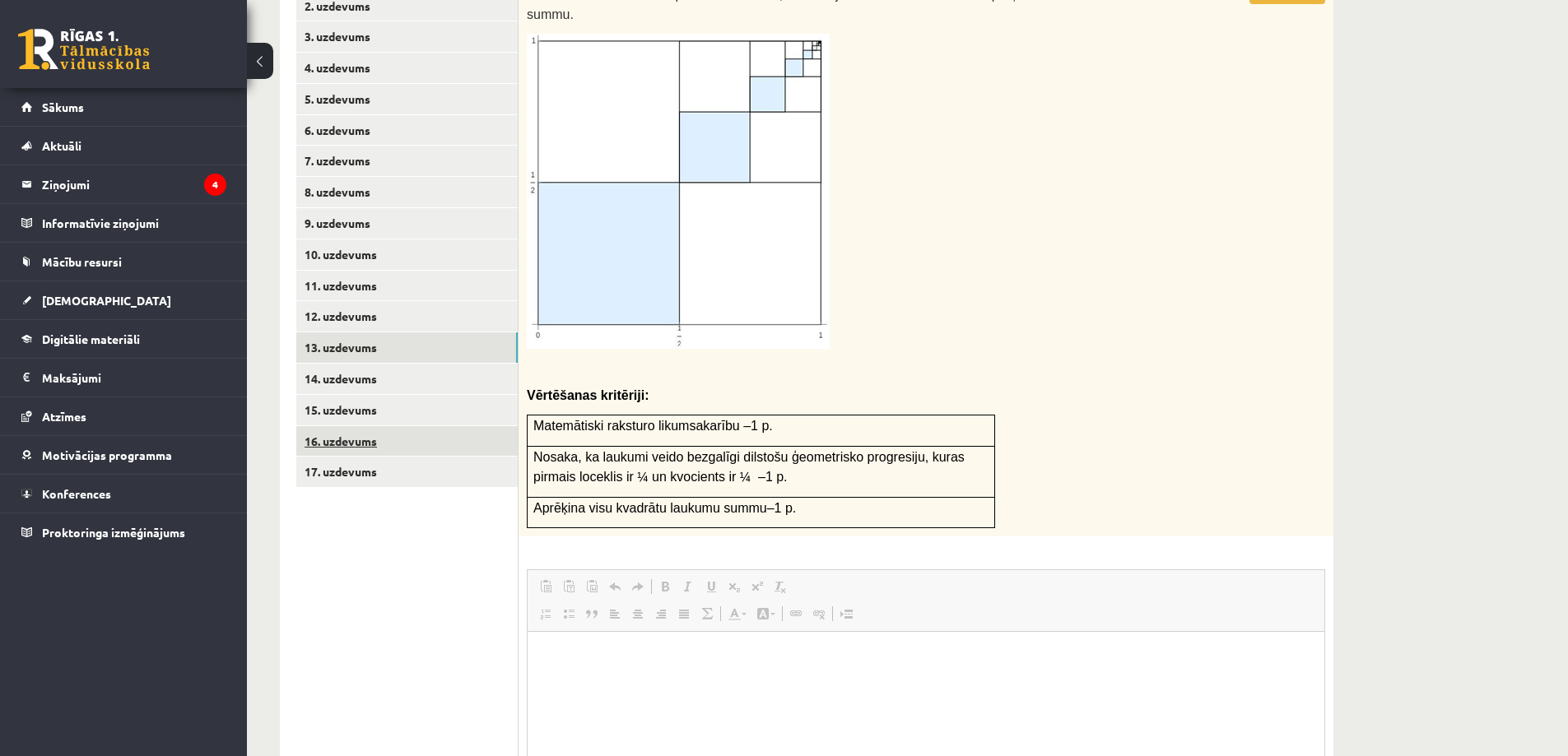
scroll to position [858, 0]
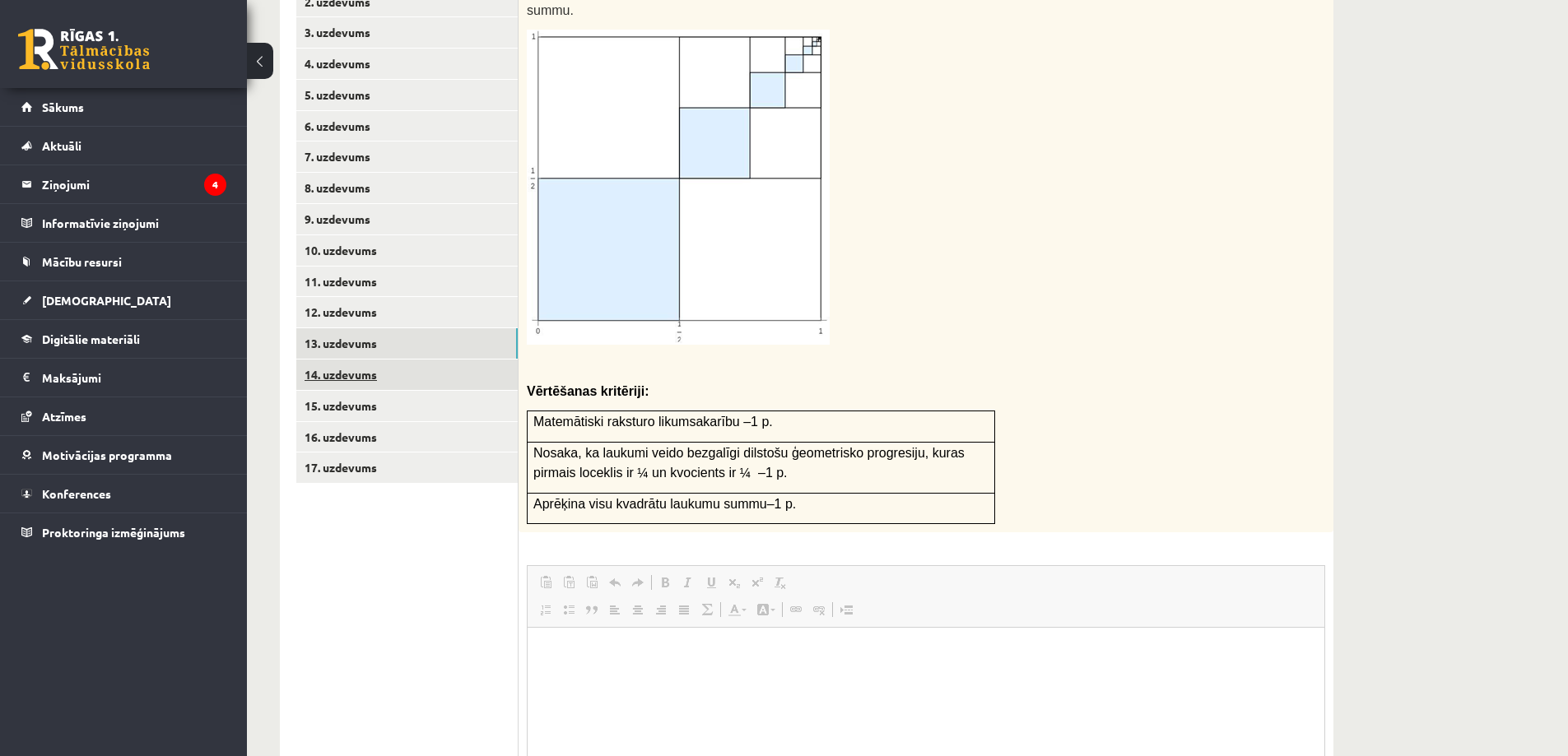
click at [376, 359] on link "14. uzdevums" at bounding box center [407, 375] width 221 height 30
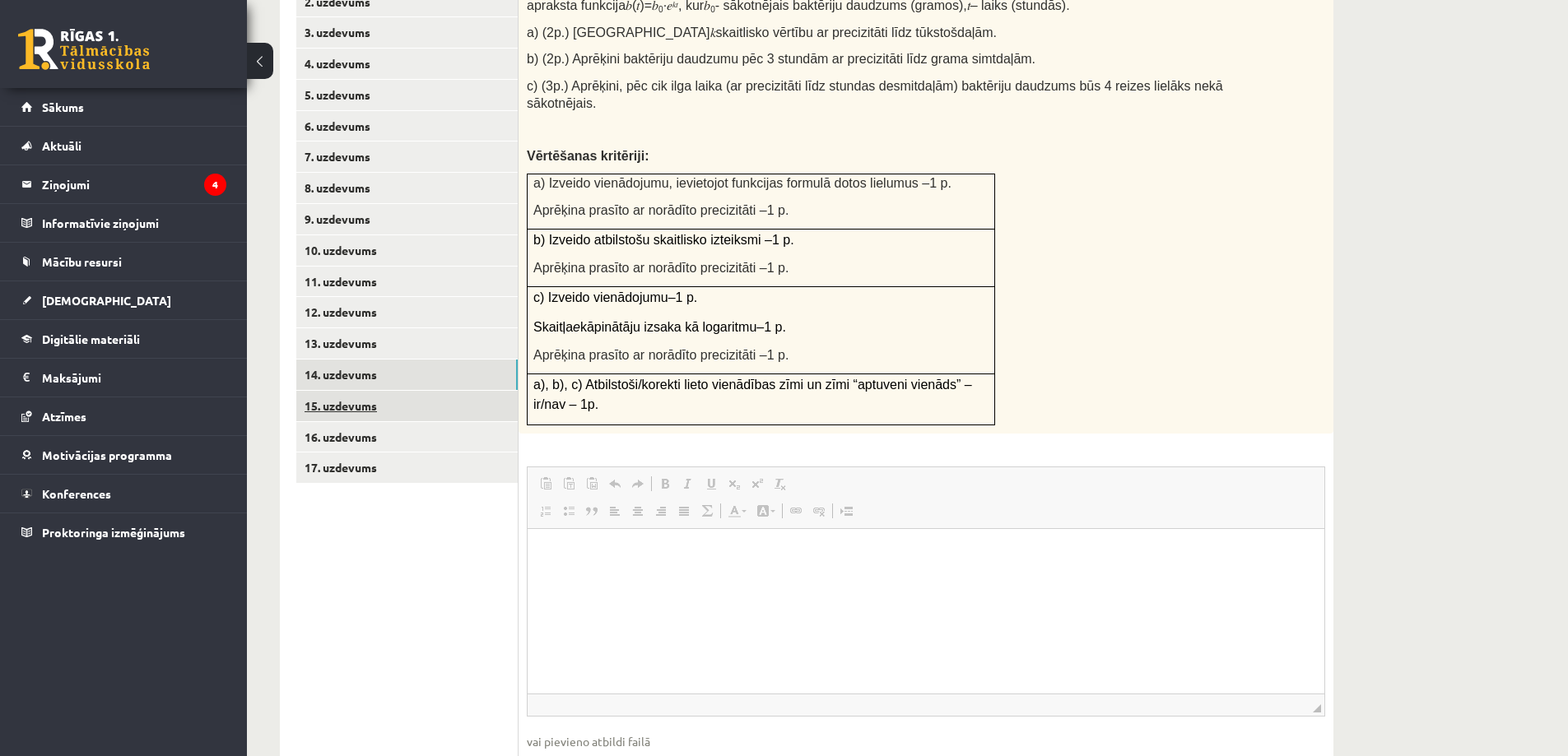
click at [403, 391] on link "15. uzdevums" at bounding box center [407, 406] width 221 height 30
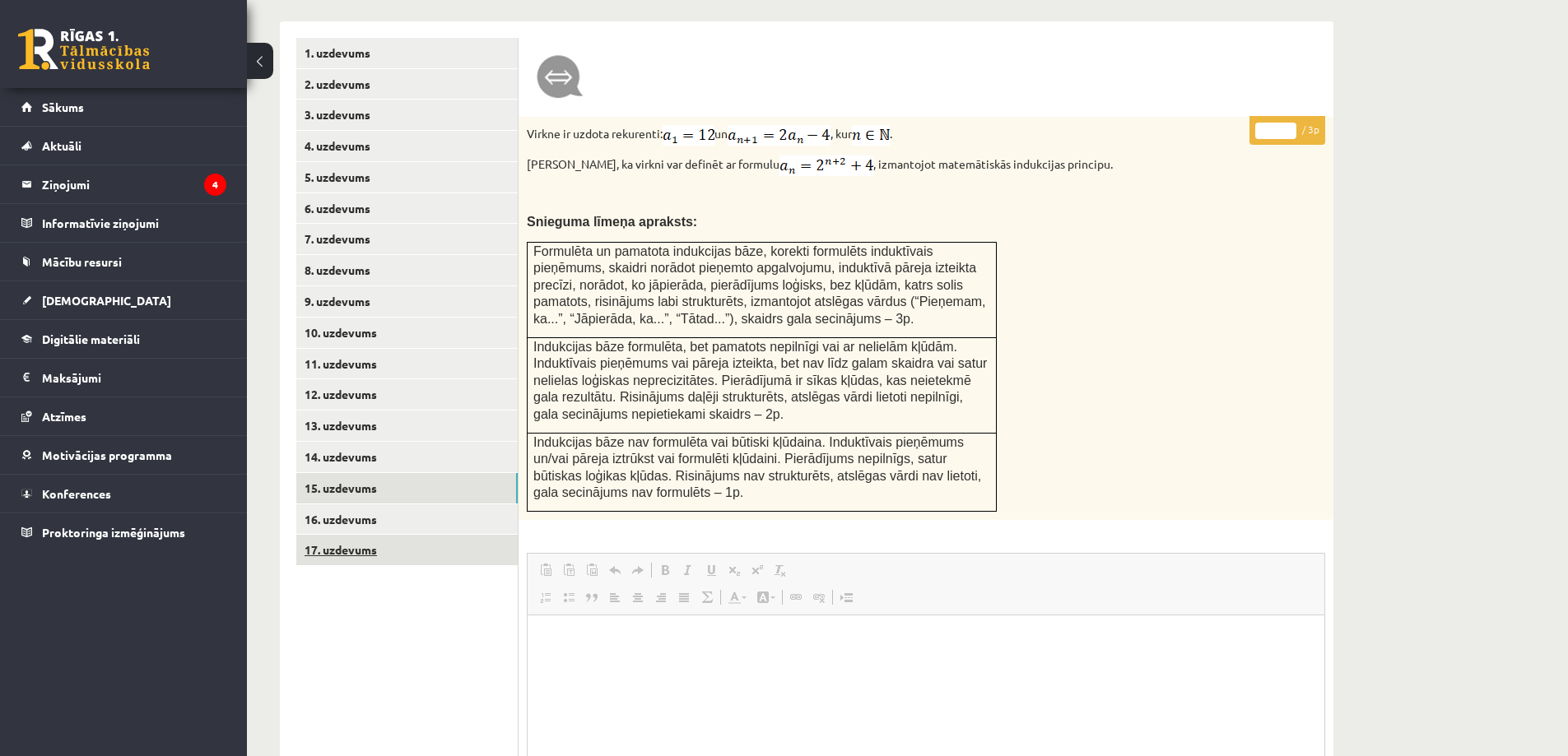
scroll to position [0, 0]
click at [460, 504] on link "16. uzdevums" at bounding box center [407, 519] width 221 height 30
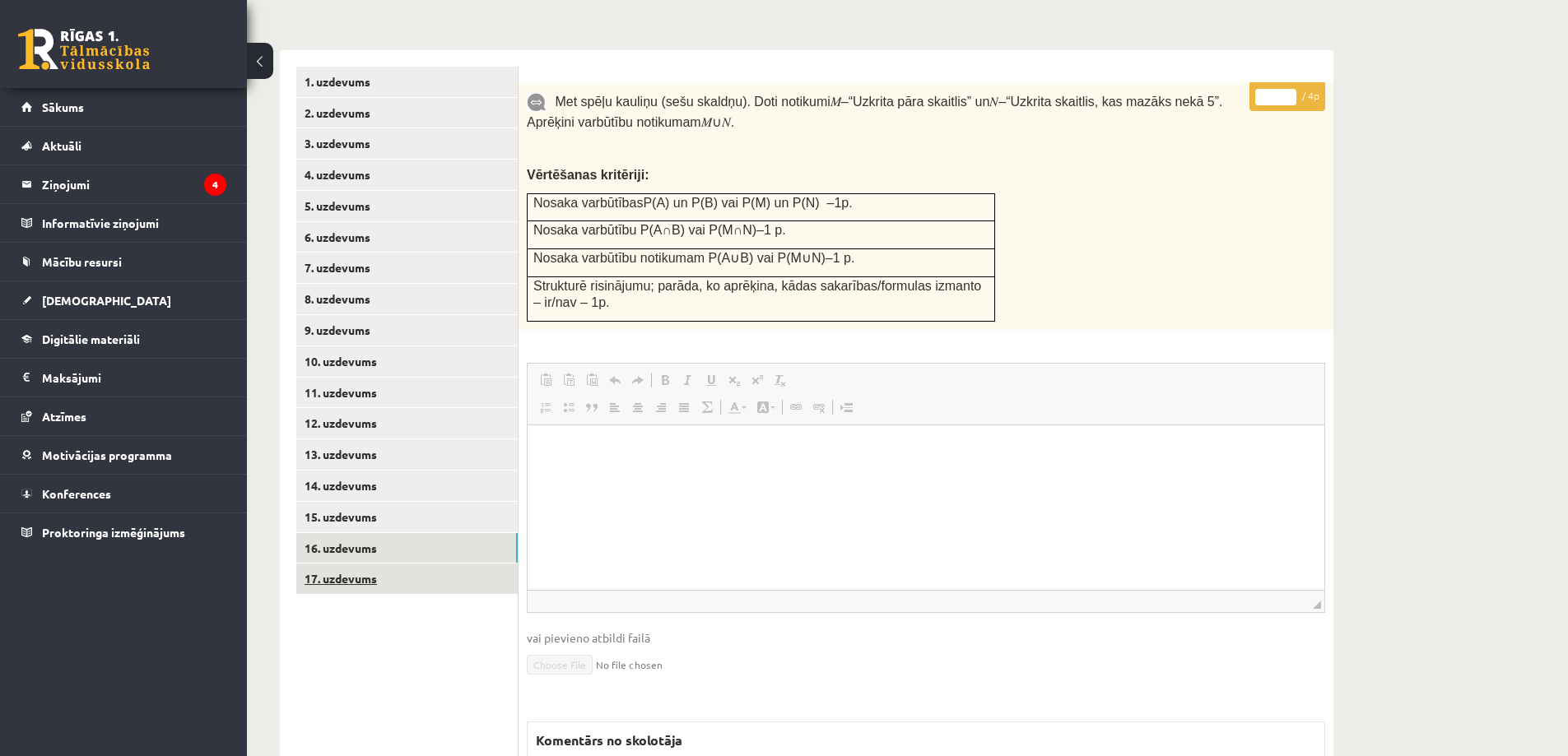
click at [422, 564] on link "17. uzdevums" at bounding box center [407, 579] width 221 height 30
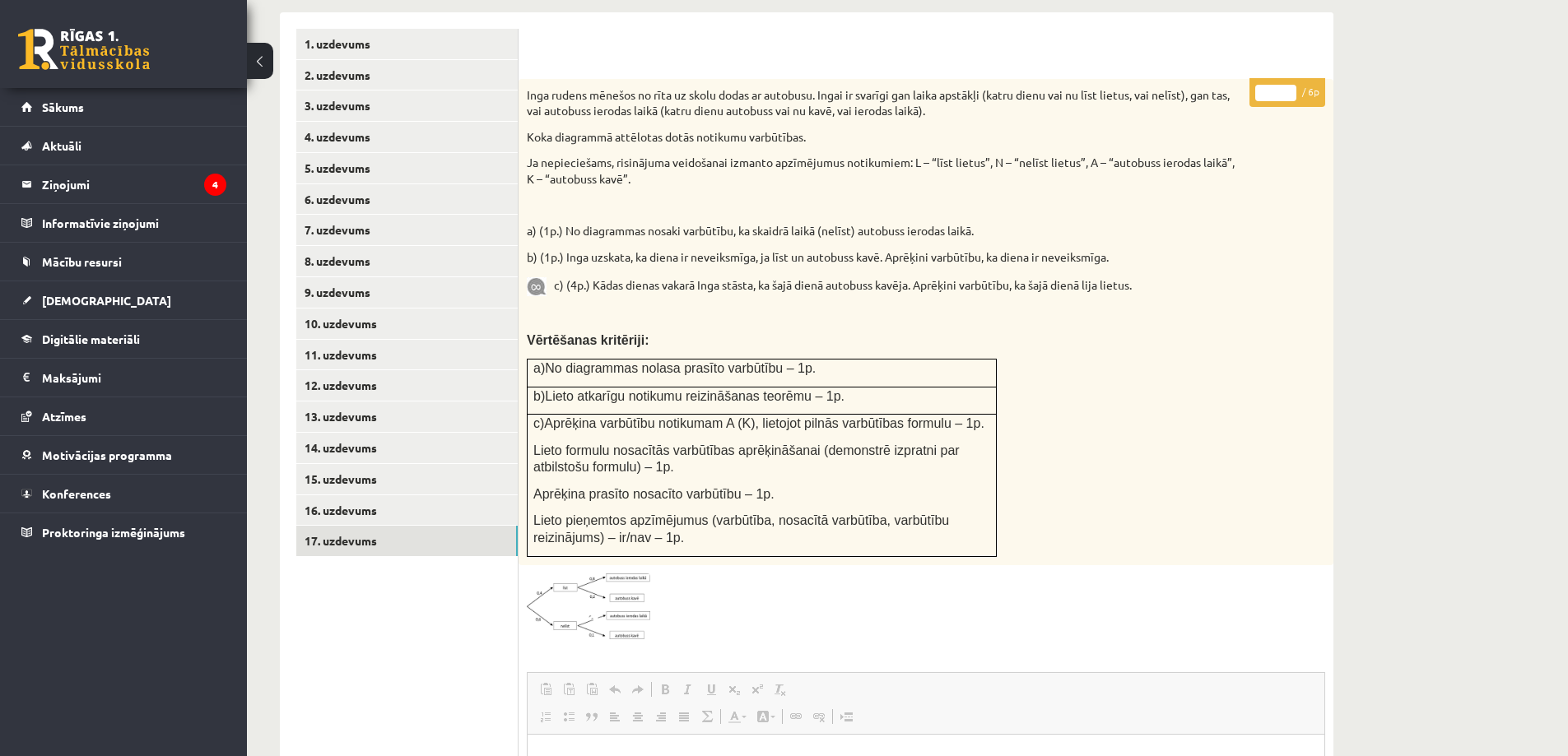
scroll to position [747, 0]
